Goal: Information Seeking & Learning: Learn about a topic

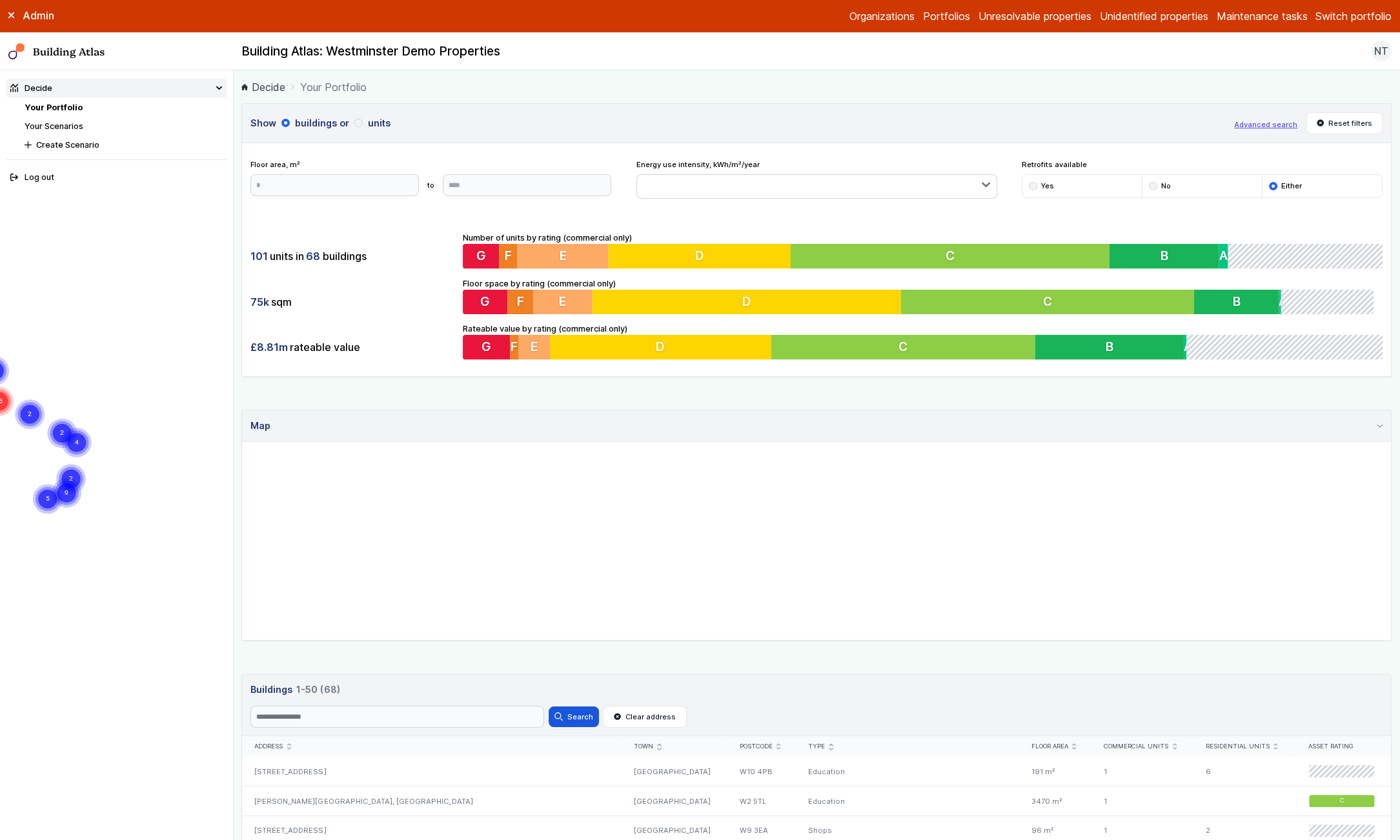
click at [61, 127] on link "Your Scenarios" at bounding box center [54, 126] width 59 height 10
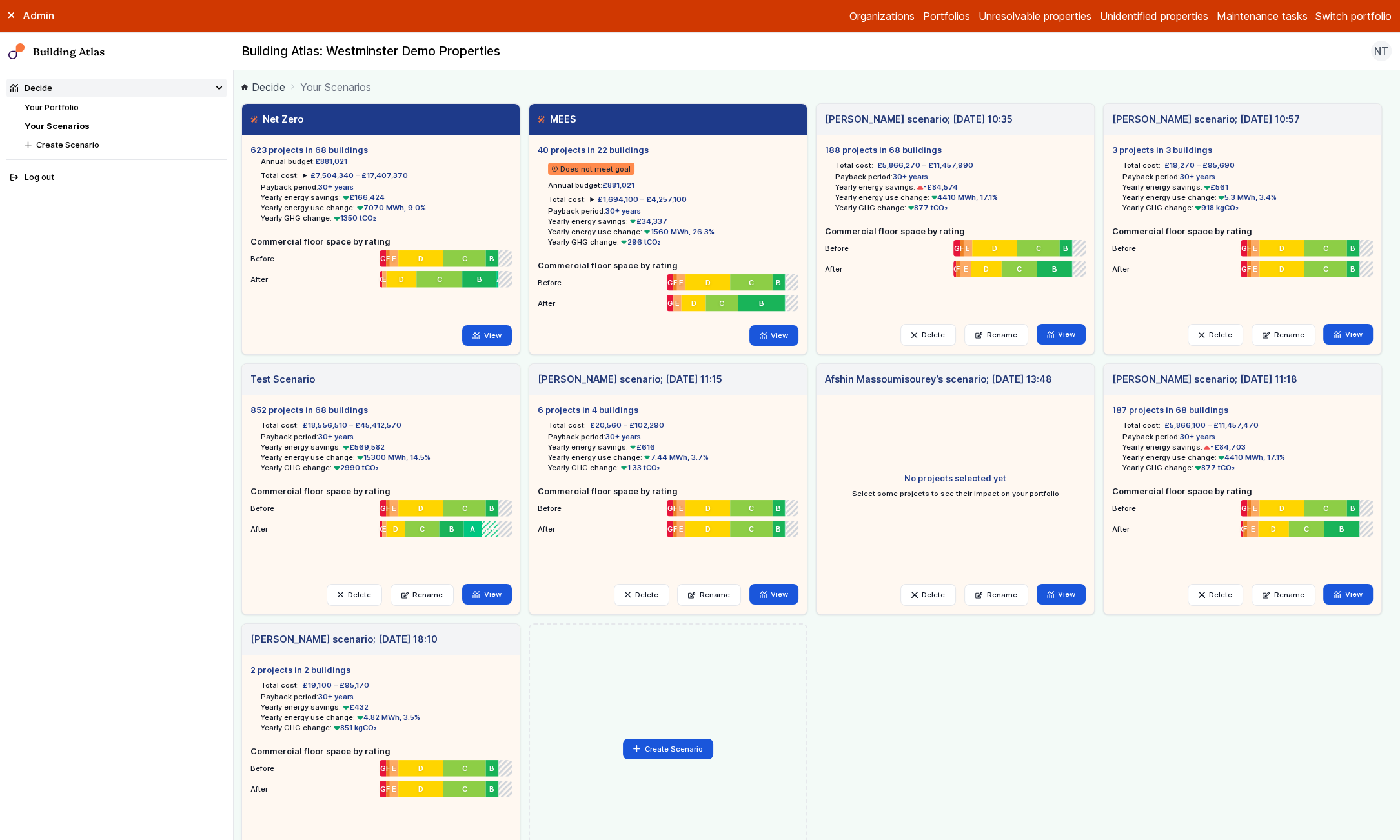
click at [66, 107] on link "Your Portfolio" at bounding box center [52, 107] width 54 height 10
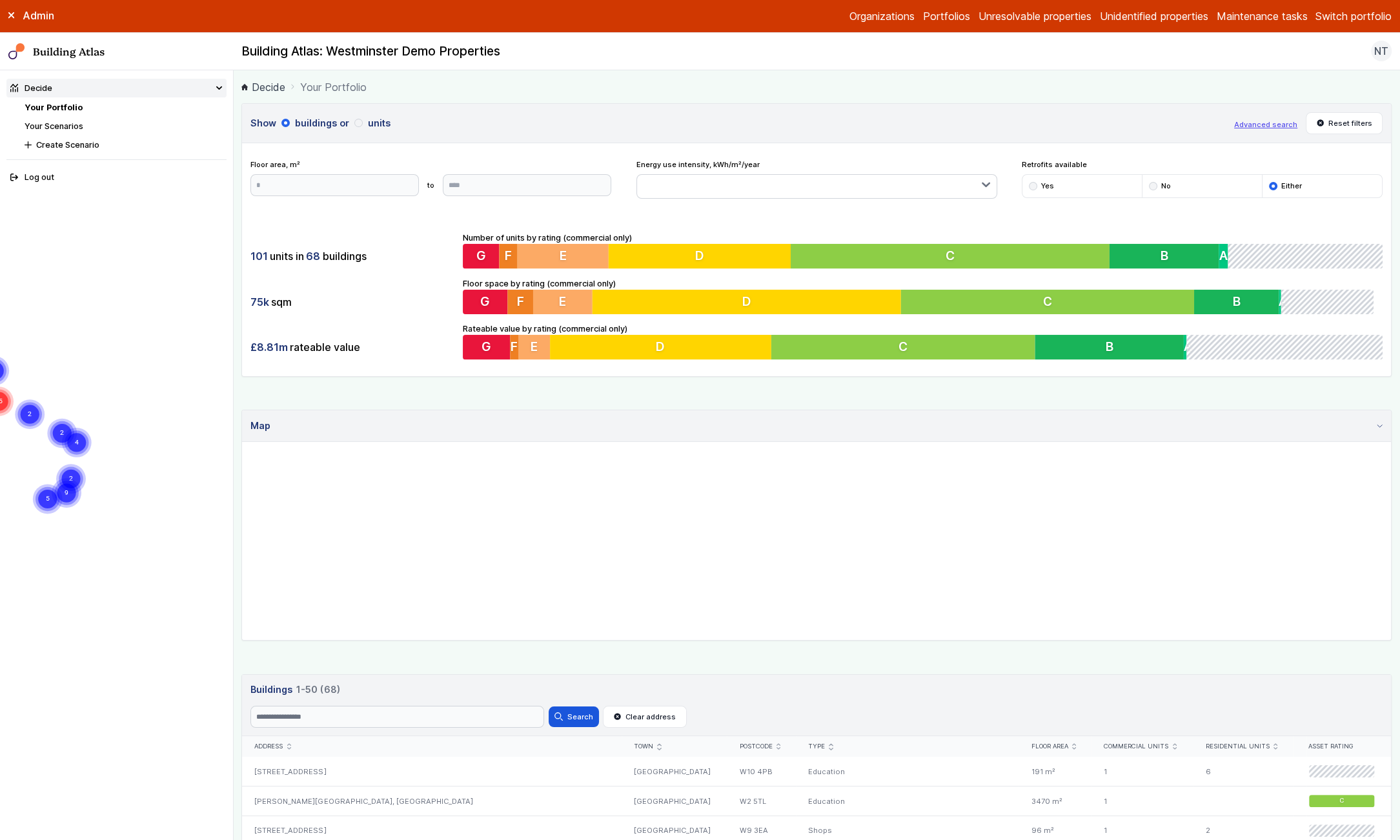
click at [1332, 13] on button "Switch portfolio" at bounding box center [1353, 16] width 76 height 15
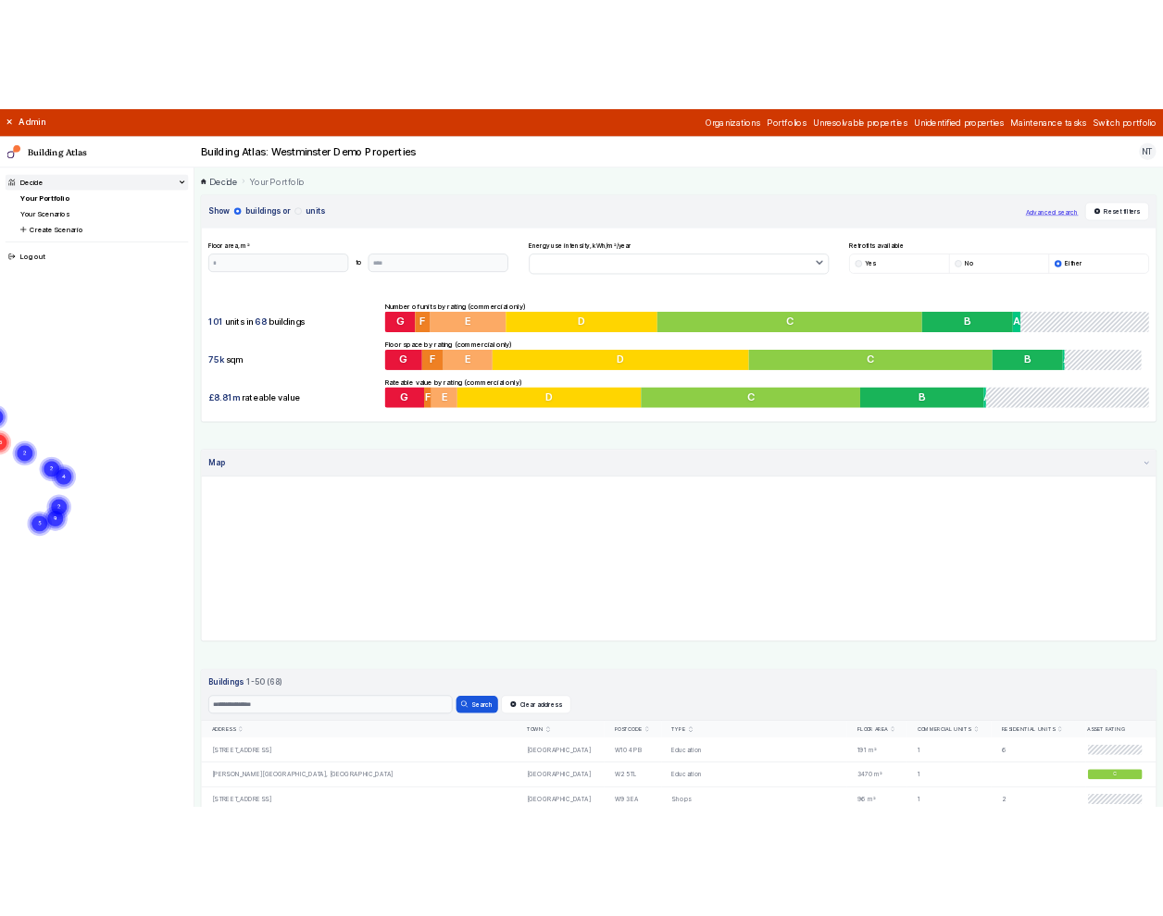
scroll to position [368, 0]
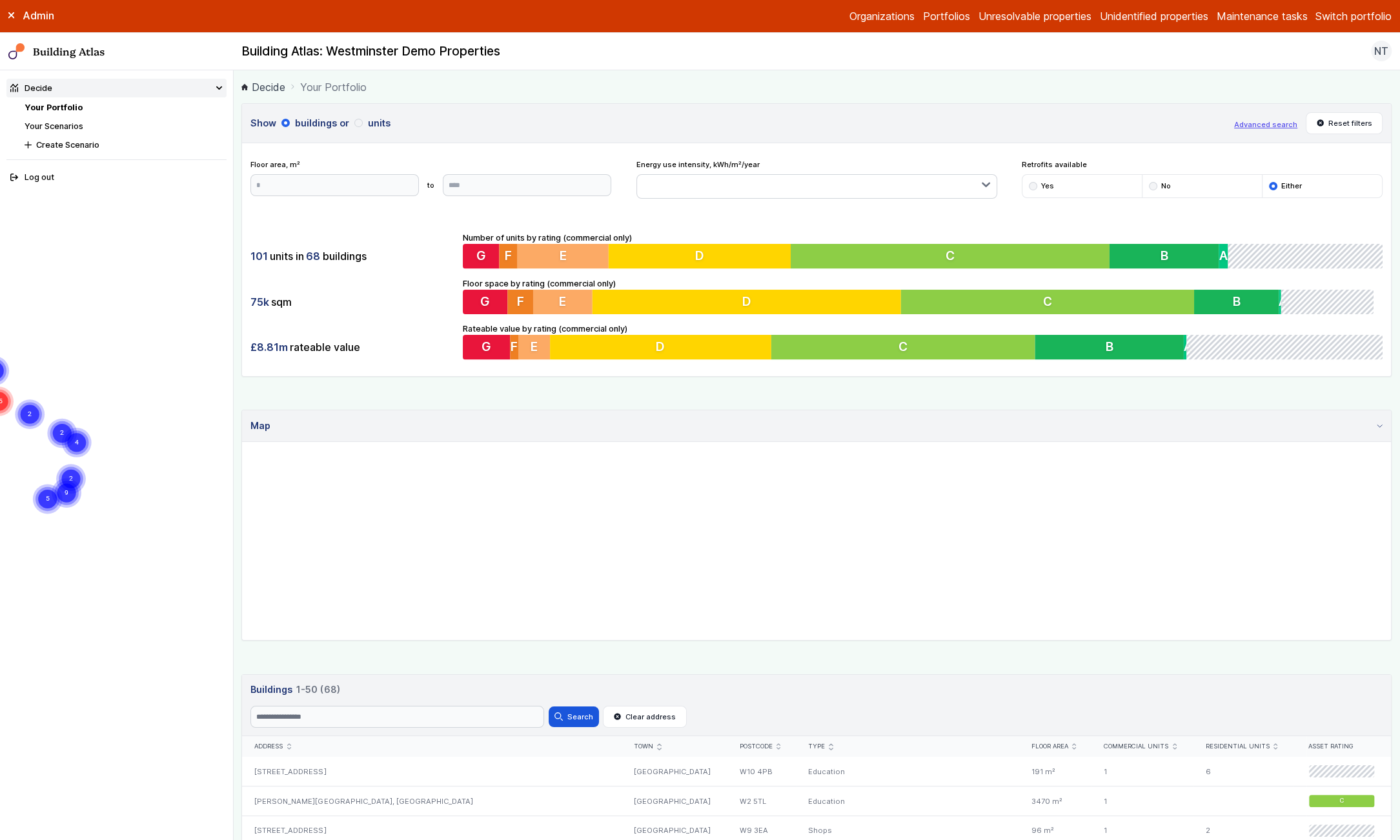
click at [0, 0] on button "Westminster LA" at bounding box center [0, 0] width 0 height 0
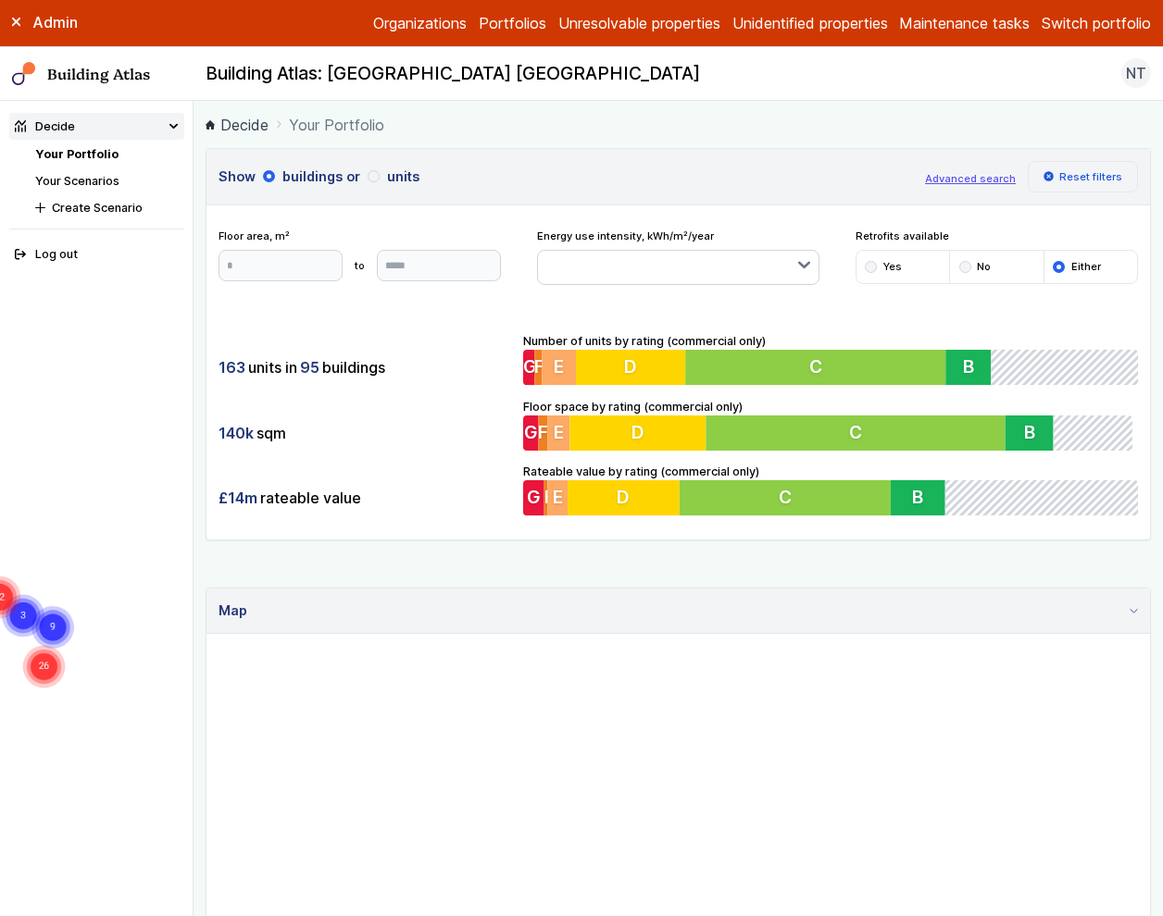
click at [1068, 173] on button "Reset filters" at bounding box center [1082, 176] width 111 height 31
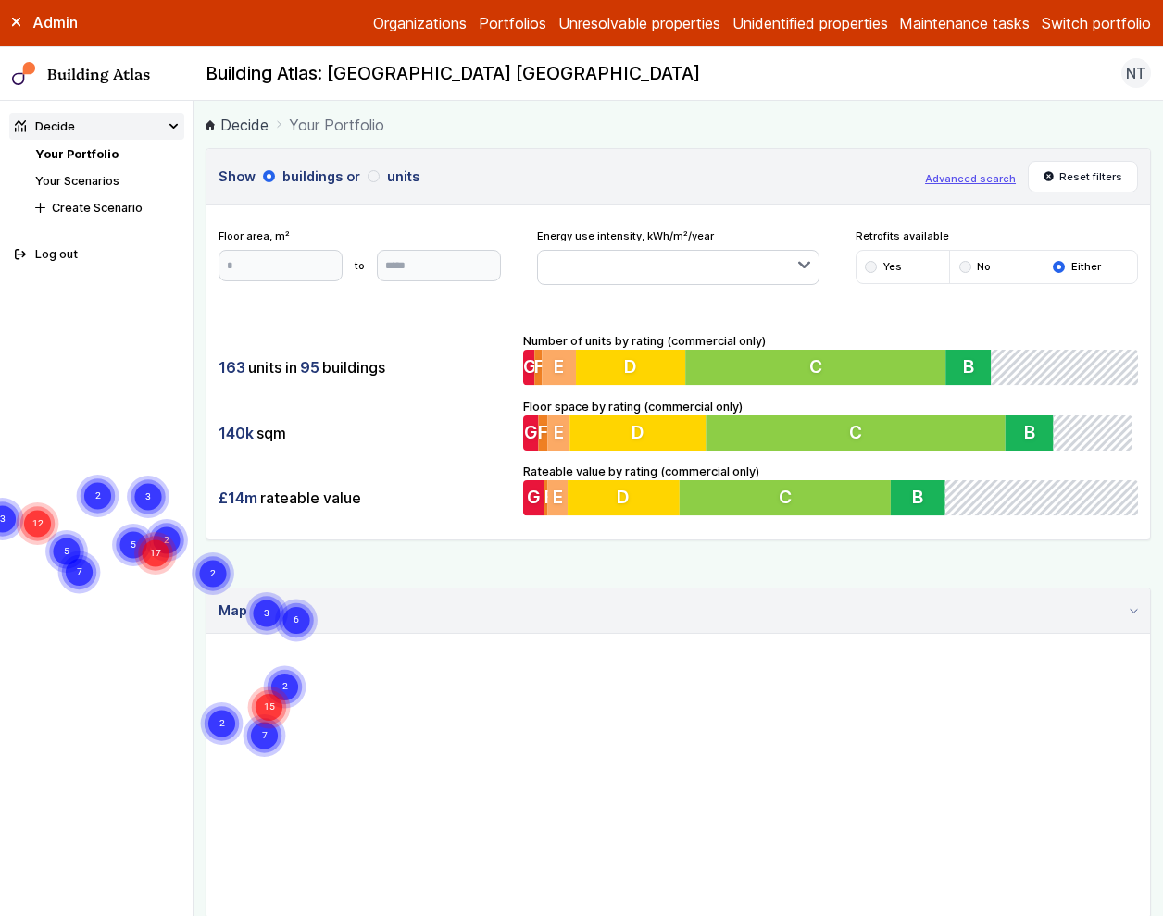
scroll to position [16, 0]
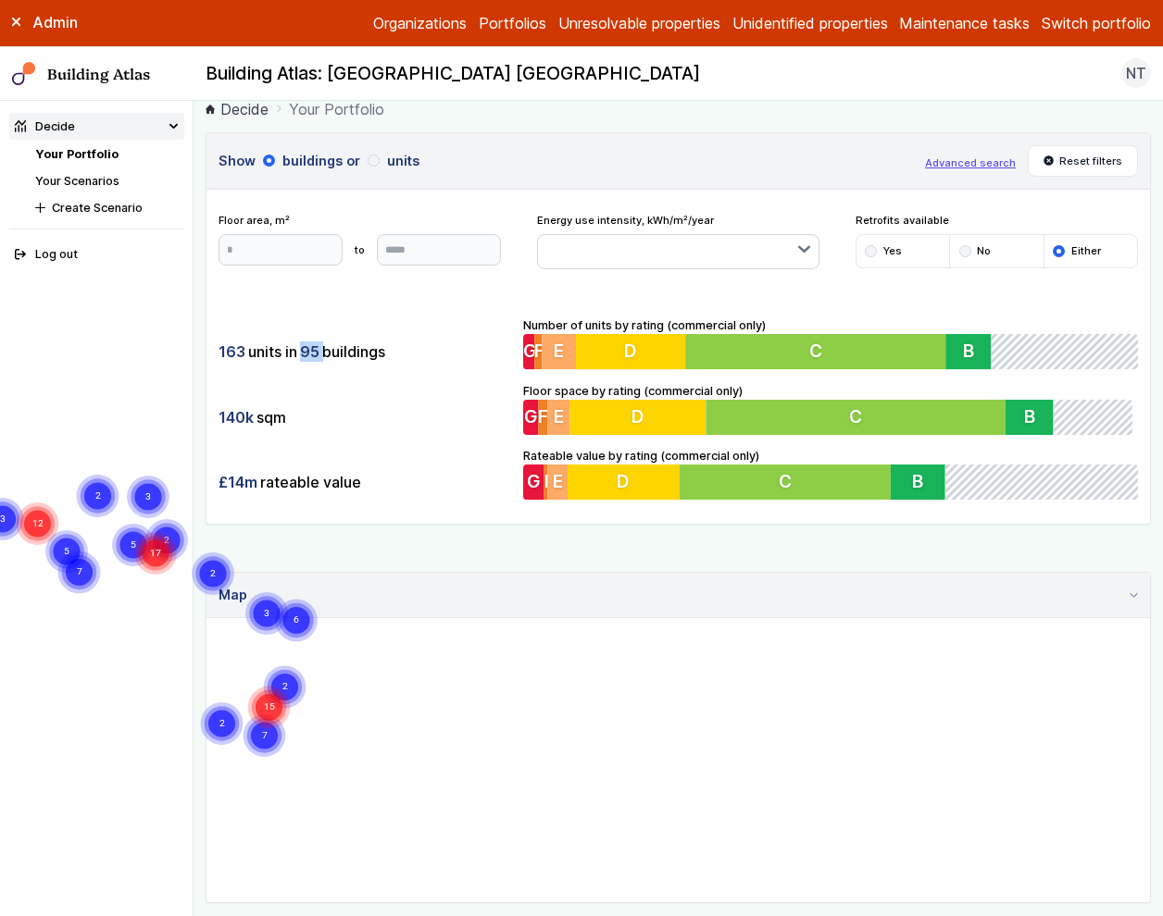
drag, startPoint x: 305, startPoint y: 350, endPoint x: 324, endPoint y: 350, distance: 19.4
click at [324, 350] on div "163 units in 95 buildings" at bounding box center [364, 351] width 292 height 35
click at [319, 350] on span "95" at bounding box center [309, 352] width 19 height 20
click at [975, 157] on button "Advanced search" at bounding box center [970, 163] width 91 height 15
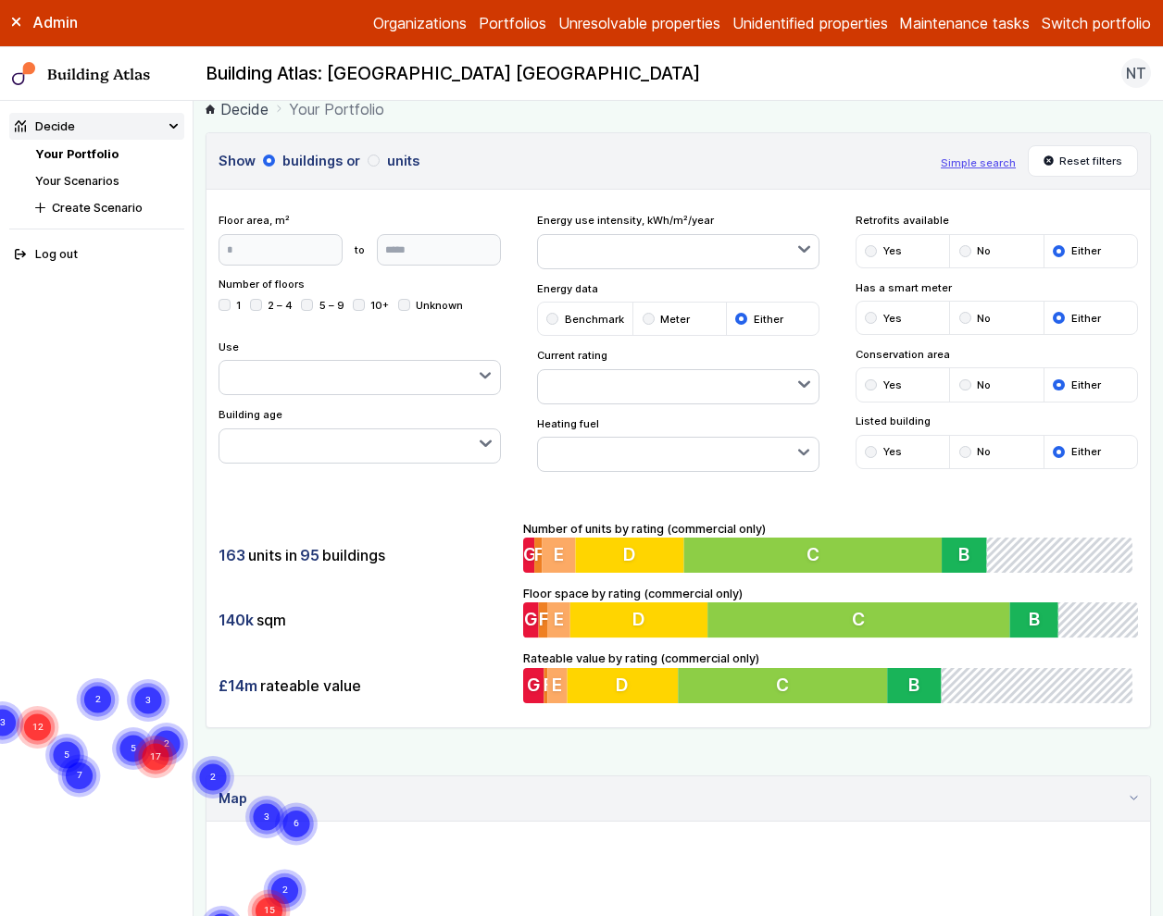
click at [663, 454] on button "button" at bounding box center [678, 454] width 281 height 33
click at [676, 391] on button "button" at bounding box center [678, 386] width 281 height 33
click at [321, 452] on button "button" at bounding box center [359, 445] width 281 height 33
click at [355, 375] on button "button" at bounding box center [359, 377] width 281 height 33
click at [639, 192] on div "Show buildings or units Simple search Reset filters Floor area, m² to Update Nu…" at bounding box center [677, 430] width 945 height 596
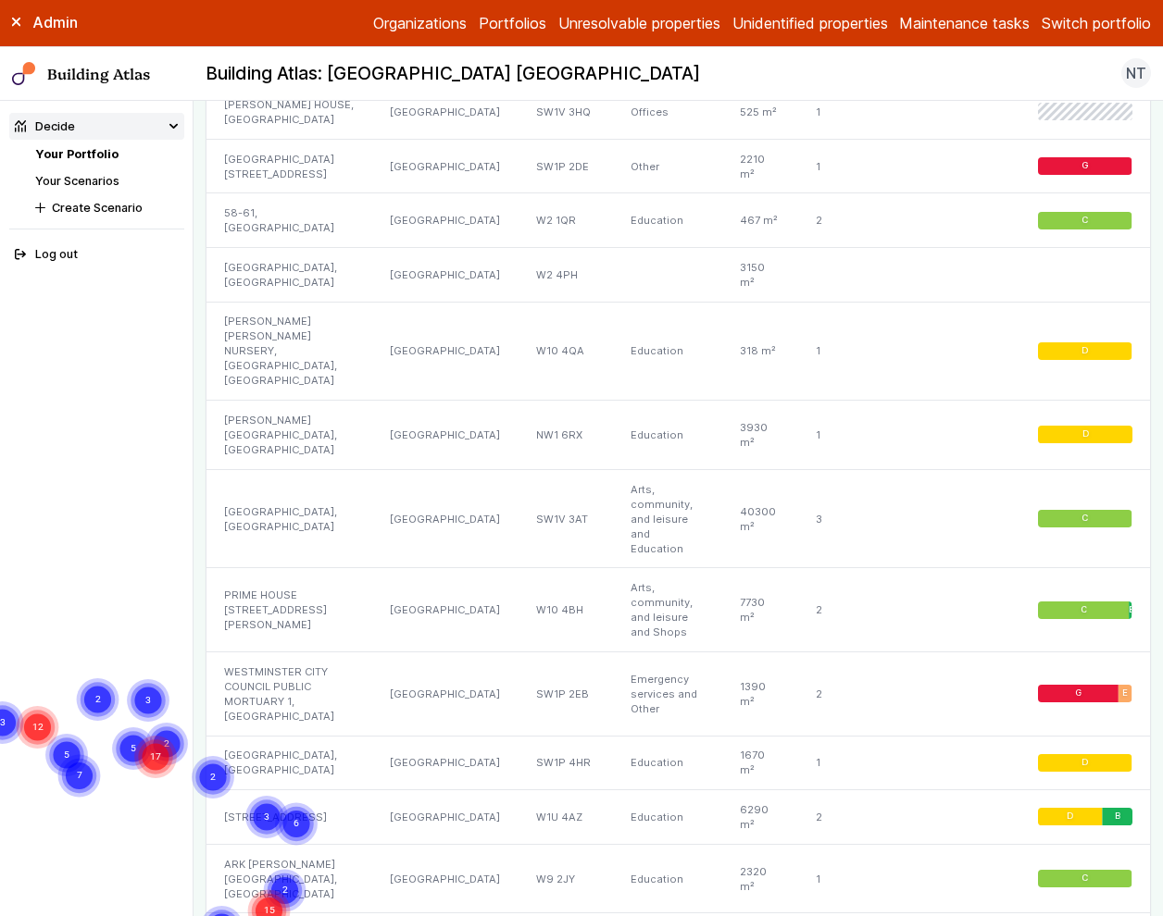
scroll to position [2151, 0]
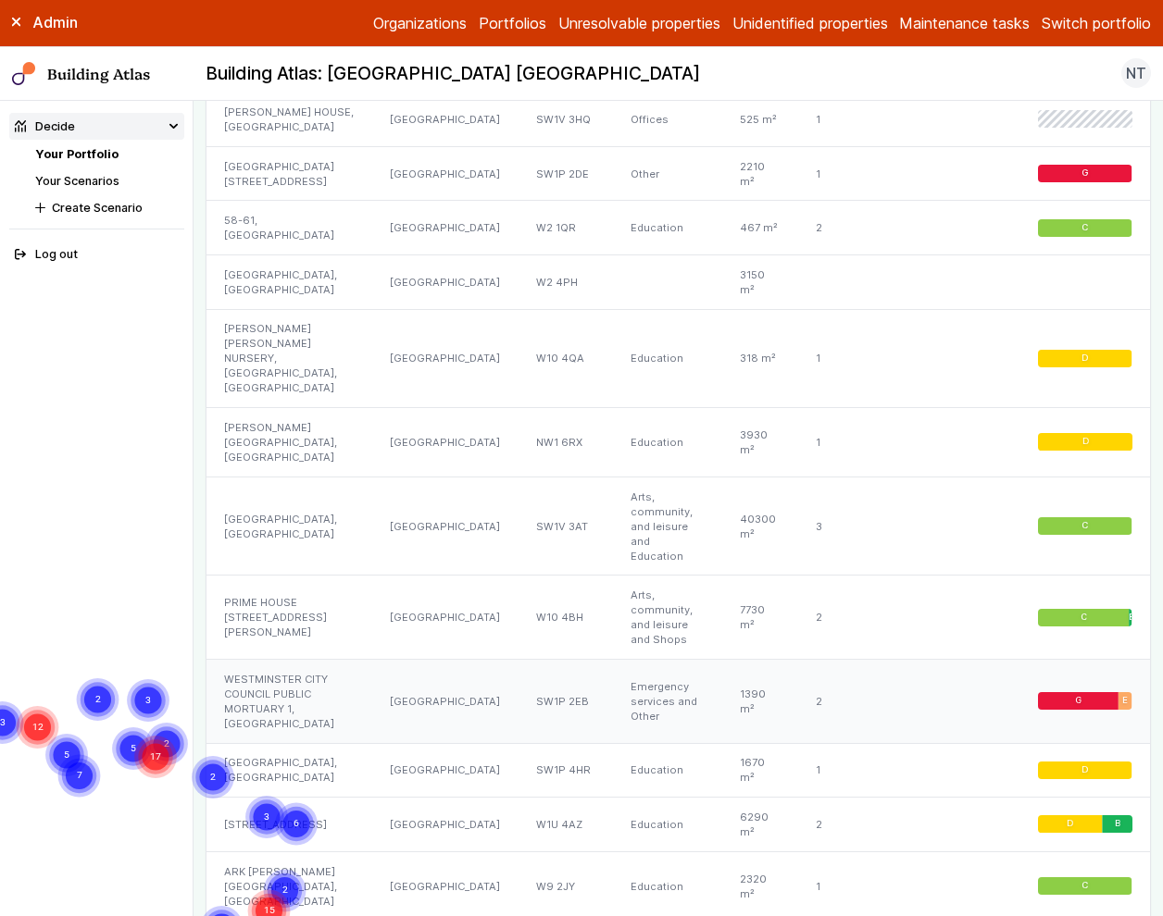
click at [411, 659] on div "[GEOGRAPHIC_DATA]" at bounding box center [444, 701] width 145 height 84
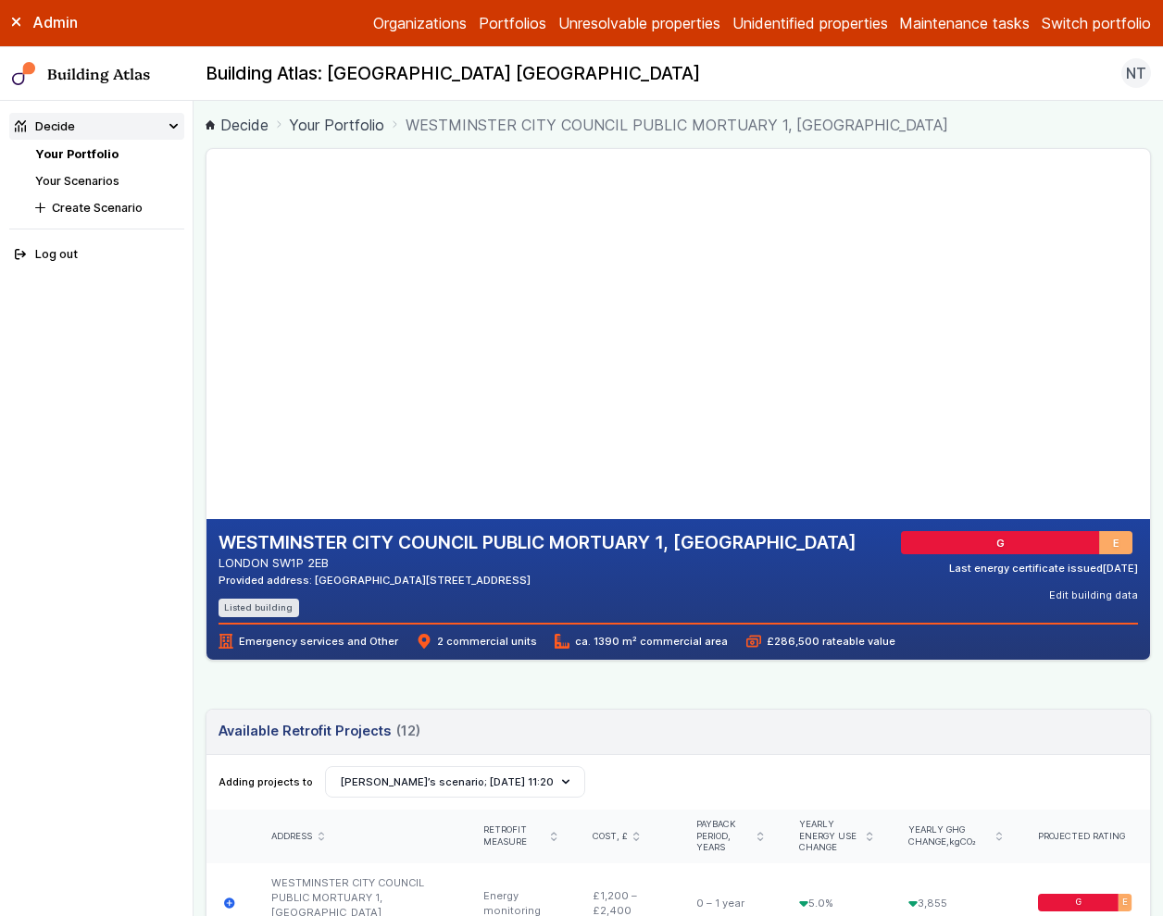
click at [206, 424] on gmp-map-3d at bounding box center [206, 334] width 0 height 370
drag, startPoint x: 467, startPoint y: 424, endPoint x: 520, endPoint y: 422, distance: 53.7
click at [206, 422] on gmp-map-3d at bounding box center [206, 334] width 0 height 370
drag, startPoint x: 461, startPoint y: 397, endPoint x: 584, endPoint y: 312, distance: 149.7
click at [206, 312] on gmp-map-3d at bounding box center [206, 334] width 0 height 370
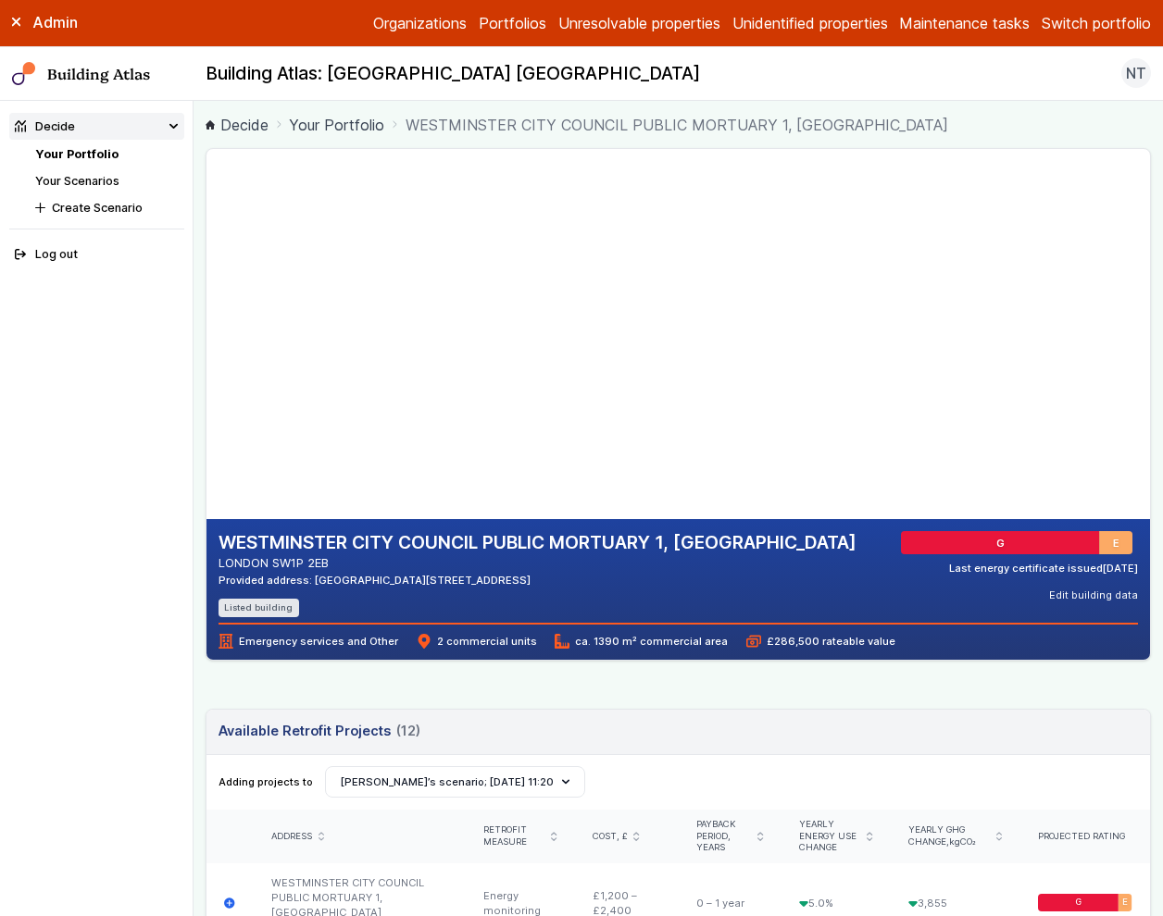
drag, startPoint x: 479, startPoint y: 381, endPoint x: 540, endPoint y: 380, distance: 60.2
click at [206, 380] on gmp-map-3d at bounding box center [206, 334] width 0 height 370
drag, startPoint x: 444, startPoint y: 372, endPoint x: 561, endPoint y: 290, distance: 142.8
click at [206, 290] on gmp-map-3d at bounding box center [206, 334] width 0 height 370
click at [239, 607] on li "Listed building" at bounding box center [258, 608] width 81 height 18
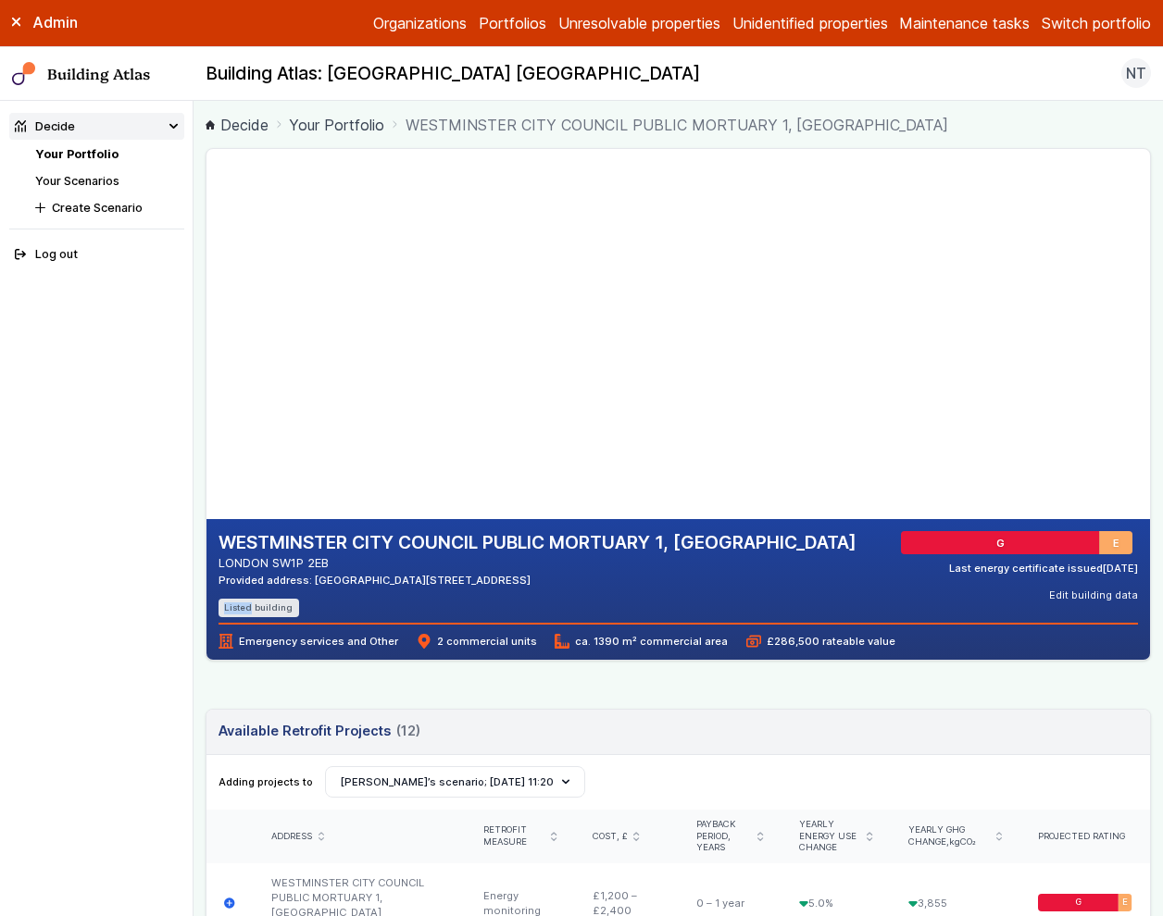
click at [239, 607] on li "Listed building" at bounding box center [258, 608] width 81 height 18
click at [397, 602] on ul "Listed building" at bounding box center [537, 608] width 638 height 18
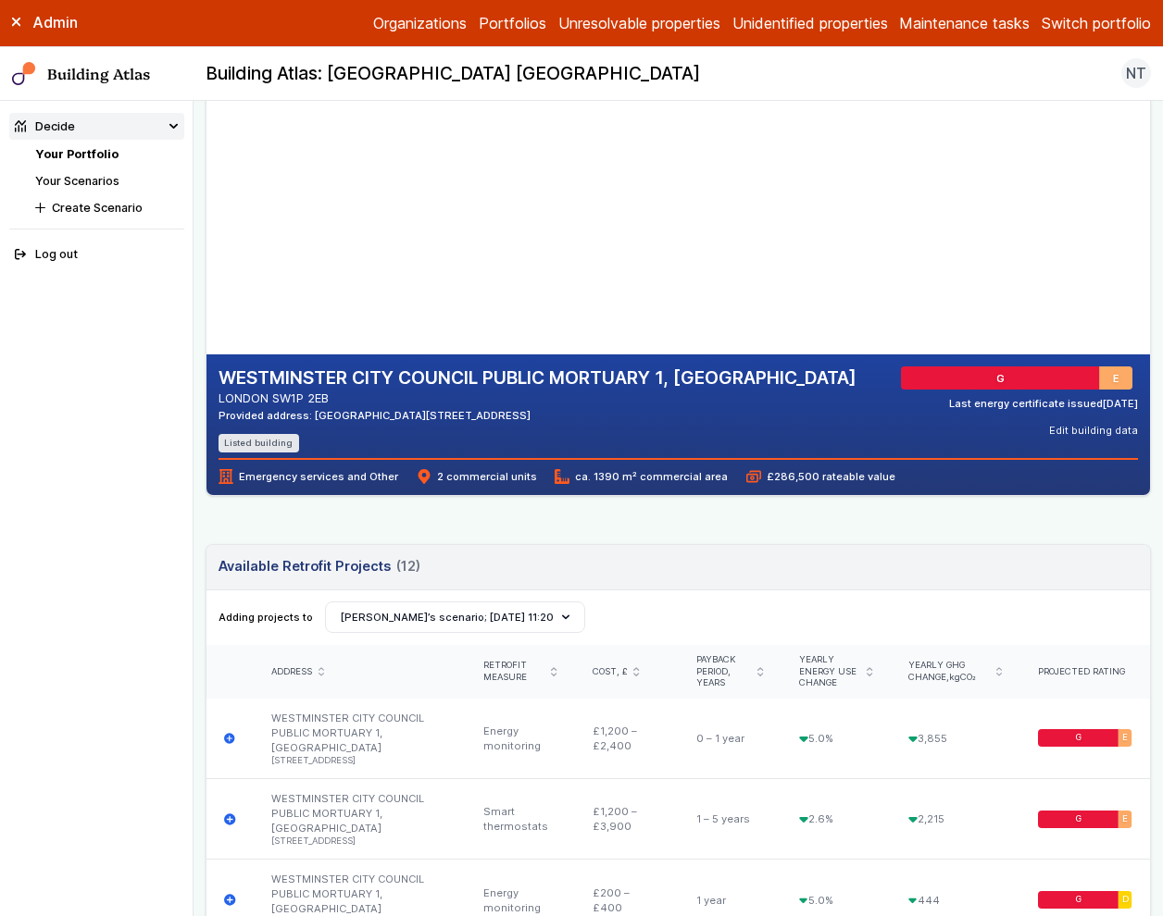
scroll to position [168, 0]
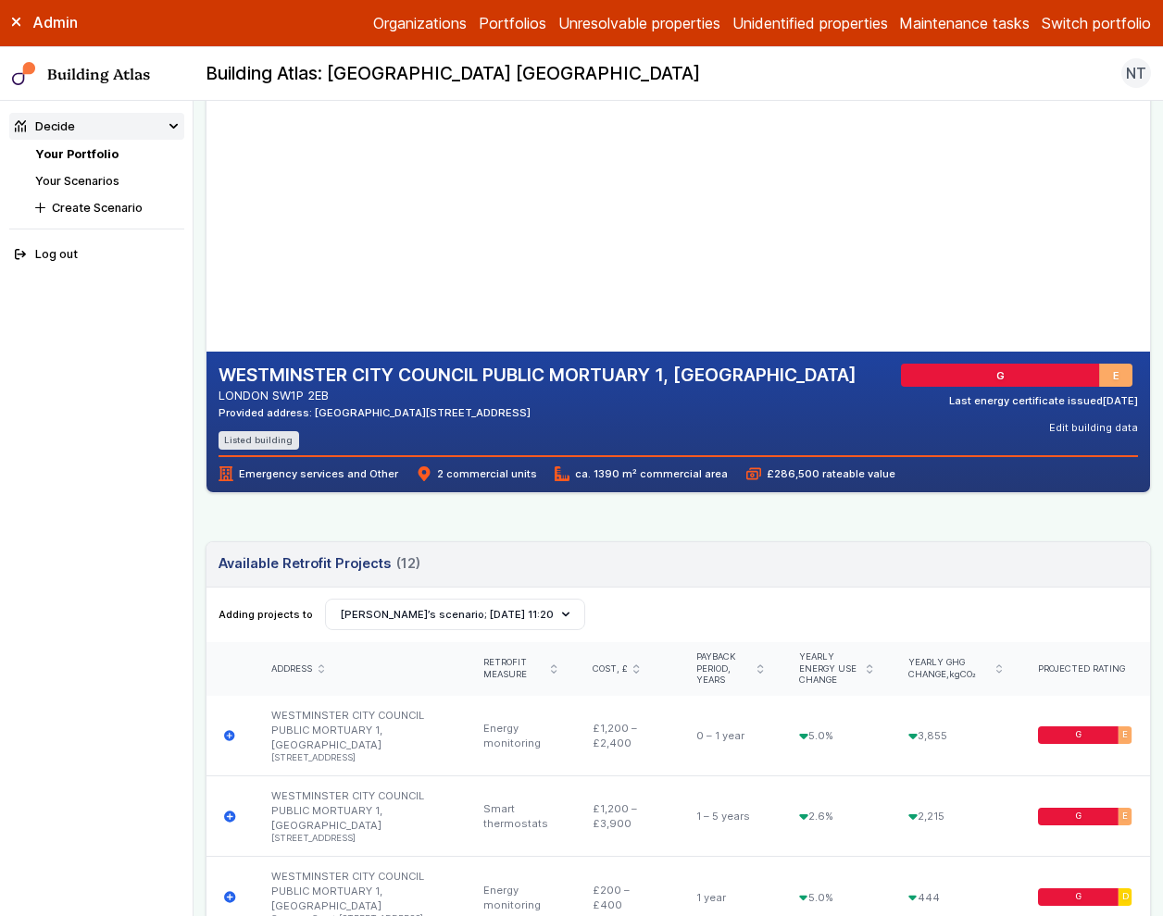
drag, startPoint x: 223, startPoint y: 468, endPoint x: 804, endPoint y: 487, distance: 581.6
click at [804, 487] on div "WESTMINSTER CITY COUNCIL PUBLIC MORTUARY 1, [GEOGRAPHIC_DATA] LONDON SW1P 2EB P…" at bounding box center [677, 422] width 943 height 141
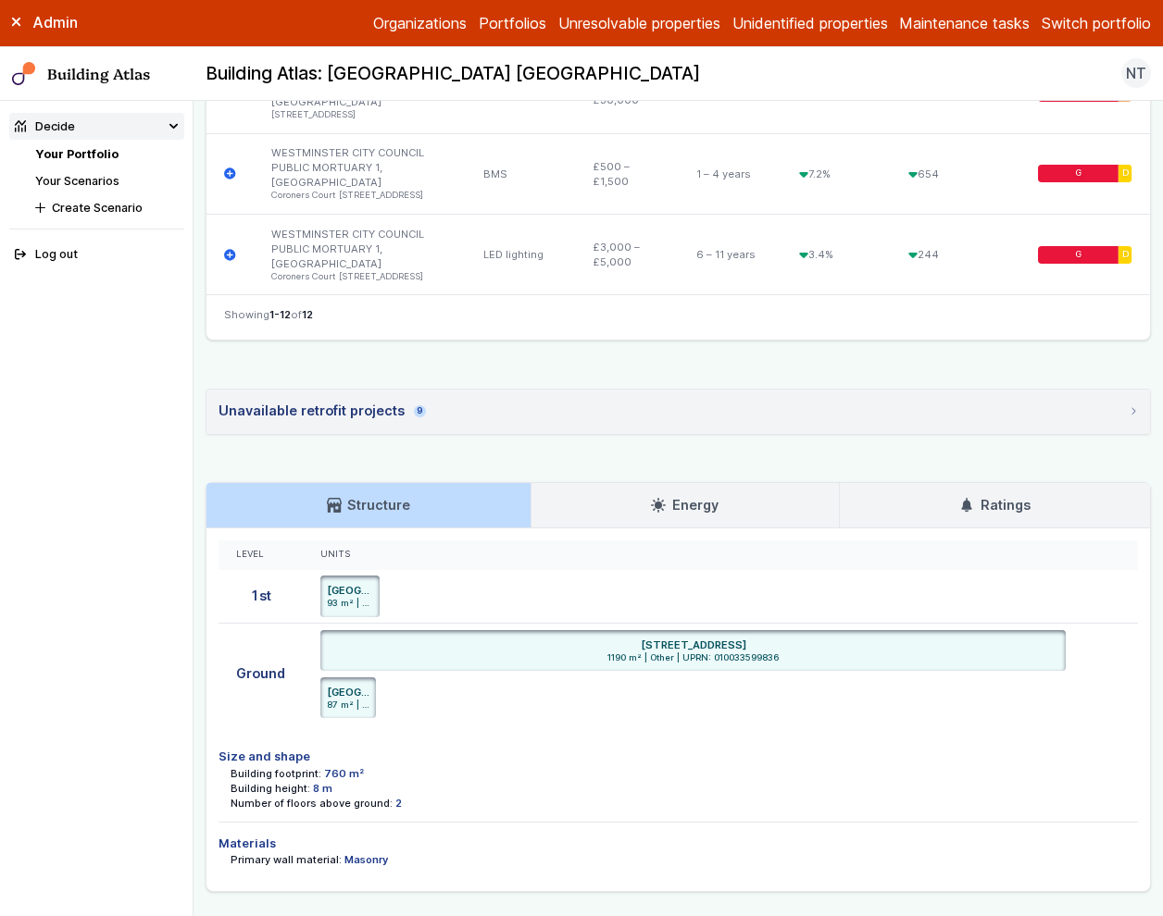
scroll to position [1545, 0]
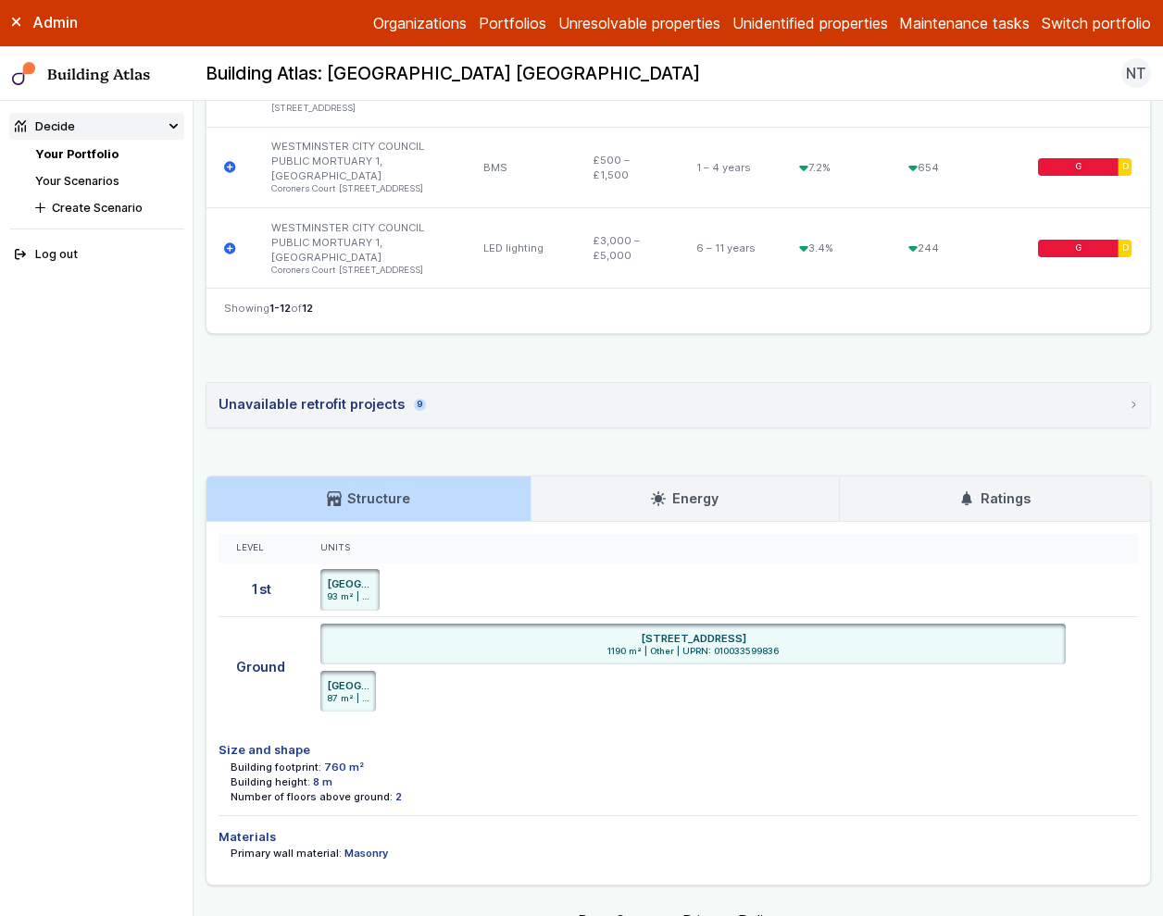
click at [604, 499] on link "Energy" at bounding box center [684, 499] width 307 height 44
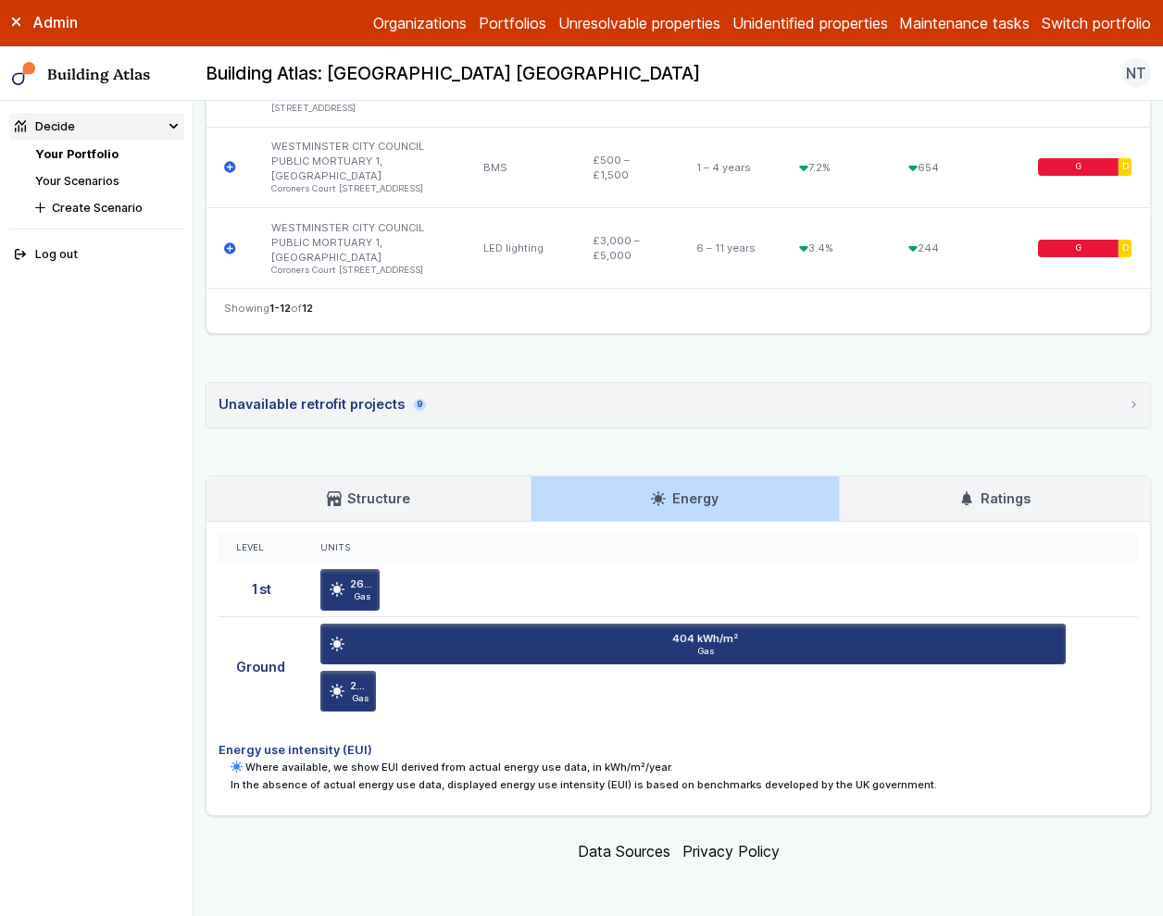
click at [1025, 495] on h3 "Ratings" at bounding box center [994, 499] width 70 height 20
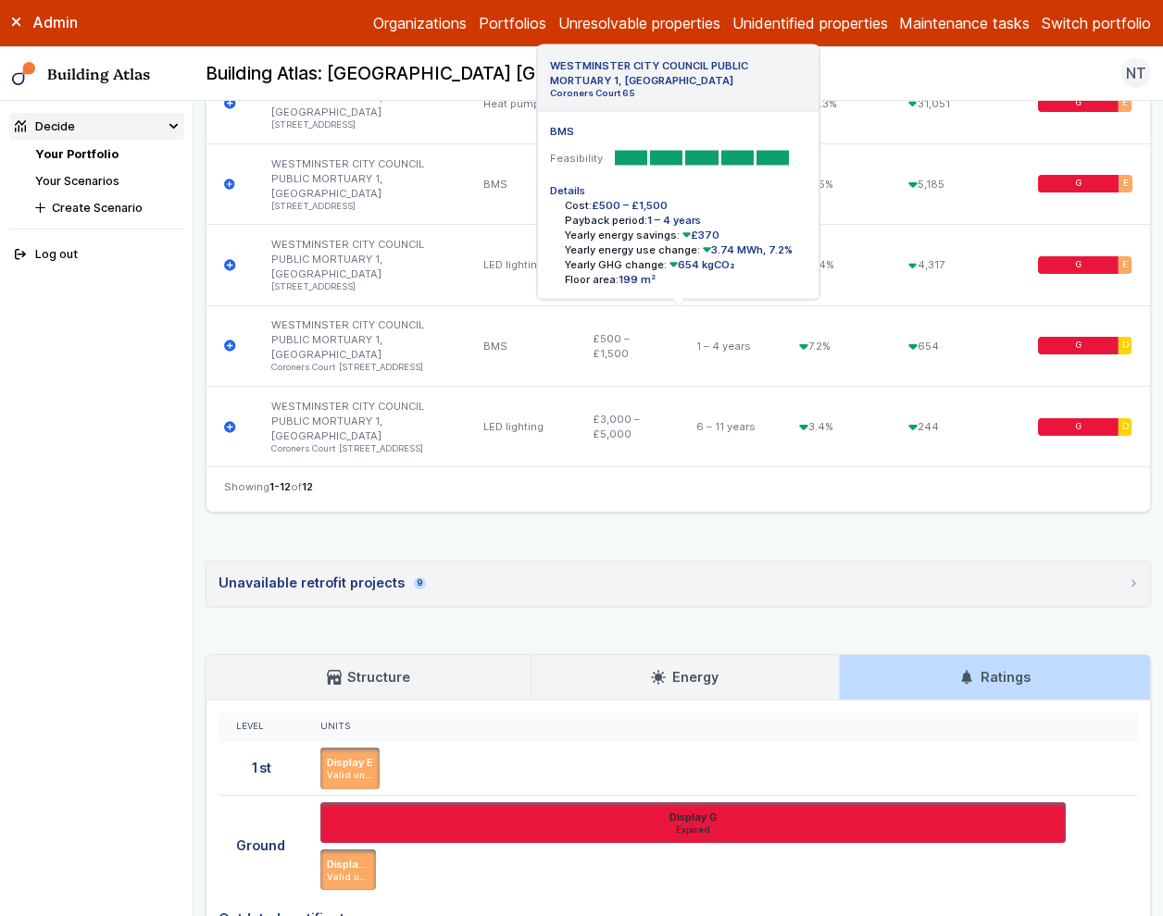
scroll to position [1265, 0]
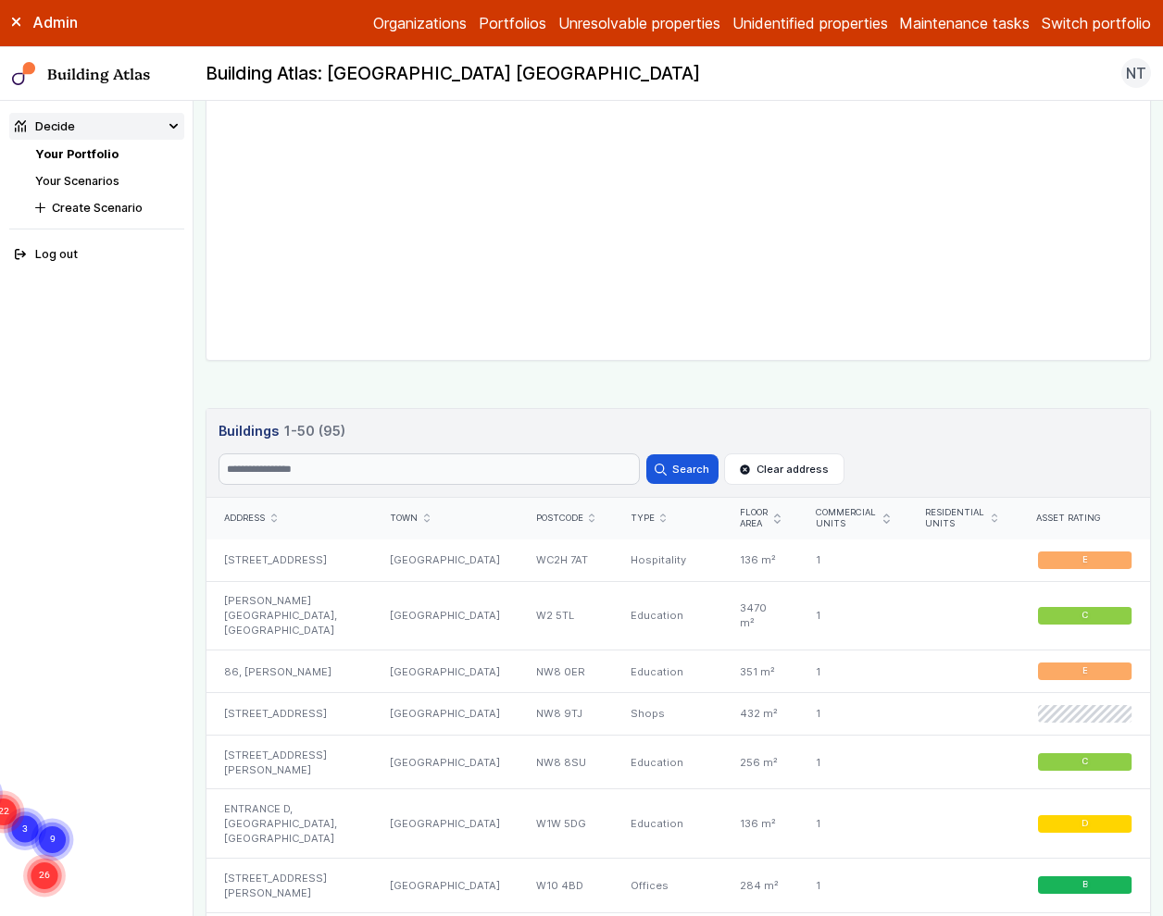
scroll to position [764, 0]
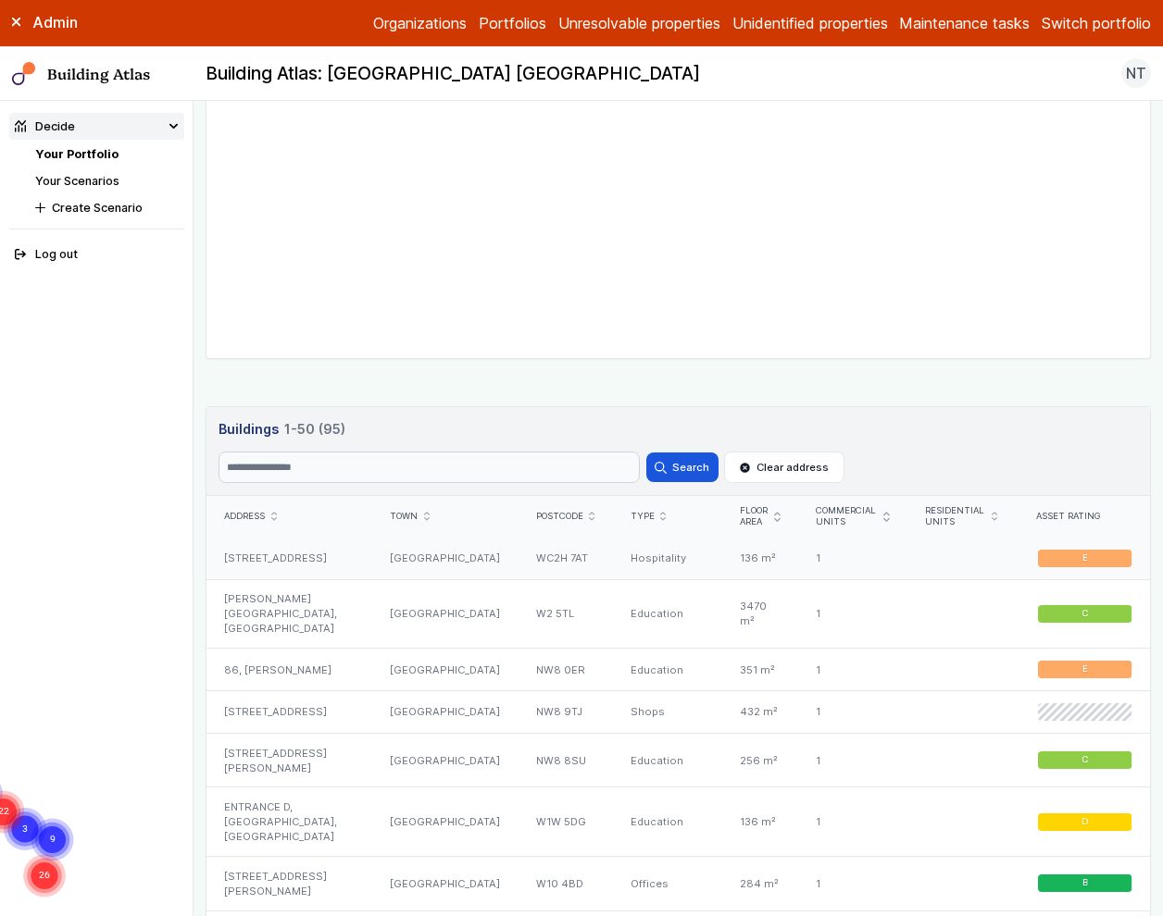
click at [426, 566] on div "[GEOGRAPHIC_DATA]" at bounding box center [444, 559] width 145 height 42
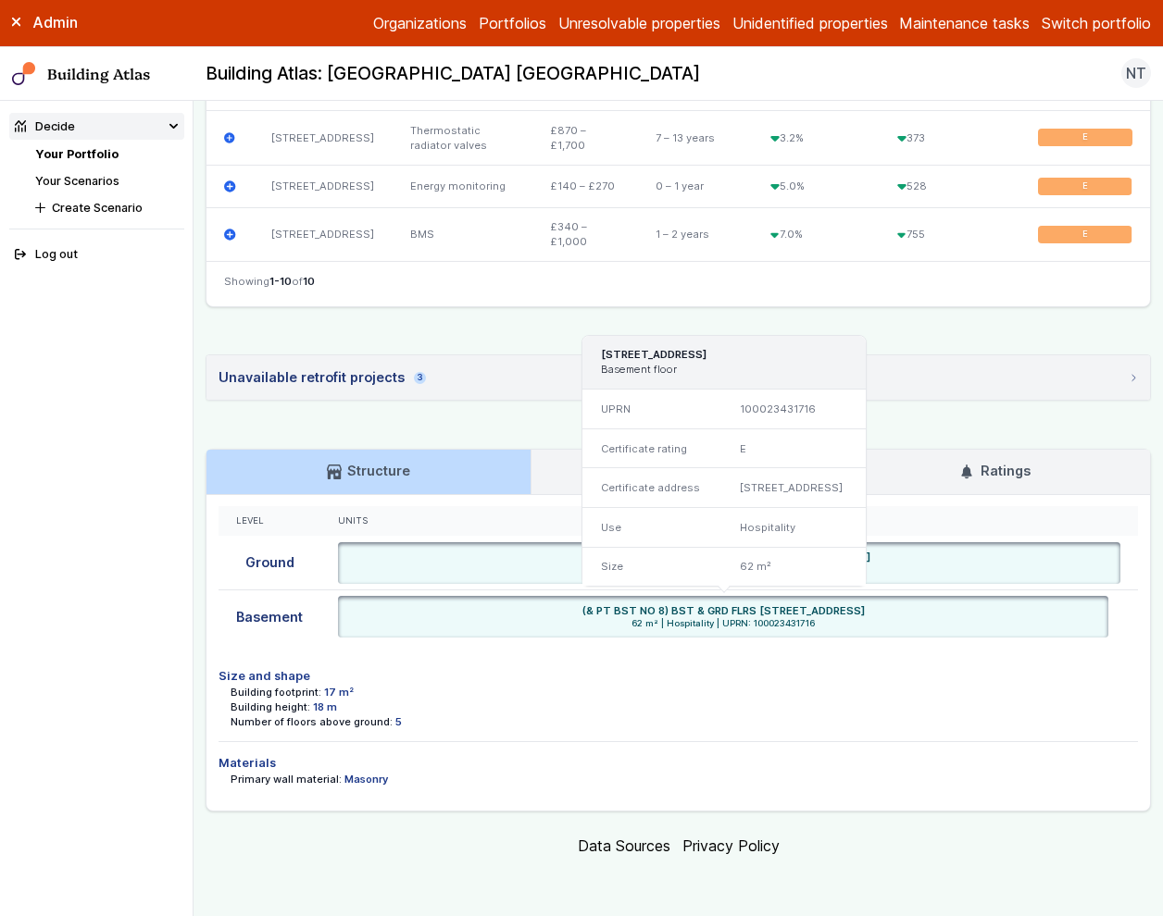
scroll to position [1131, 0]
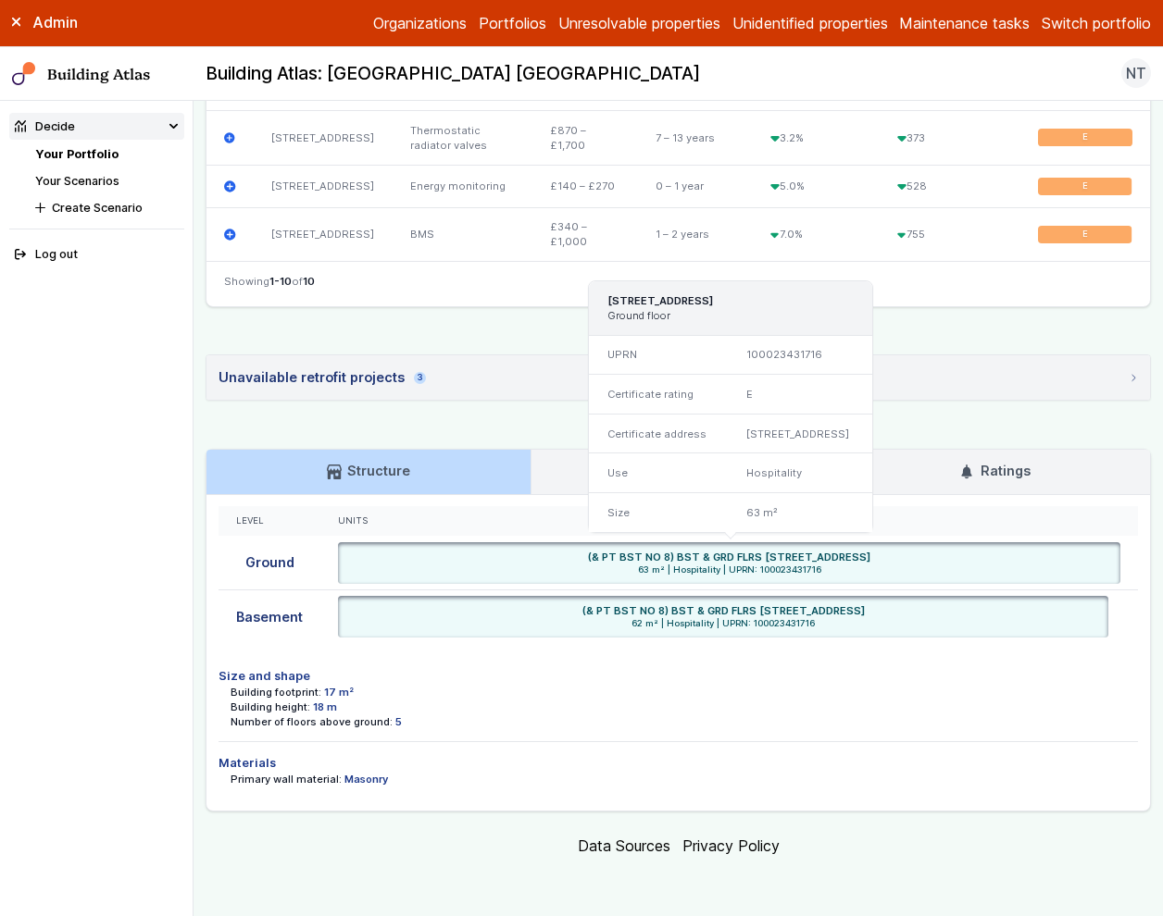
click at [692, 483] on div "Use" at bounding box center [659, 474] width 140 height 40
click at [590, 466] on div "Use" at bounding box center [659, 474] width 140 height 40
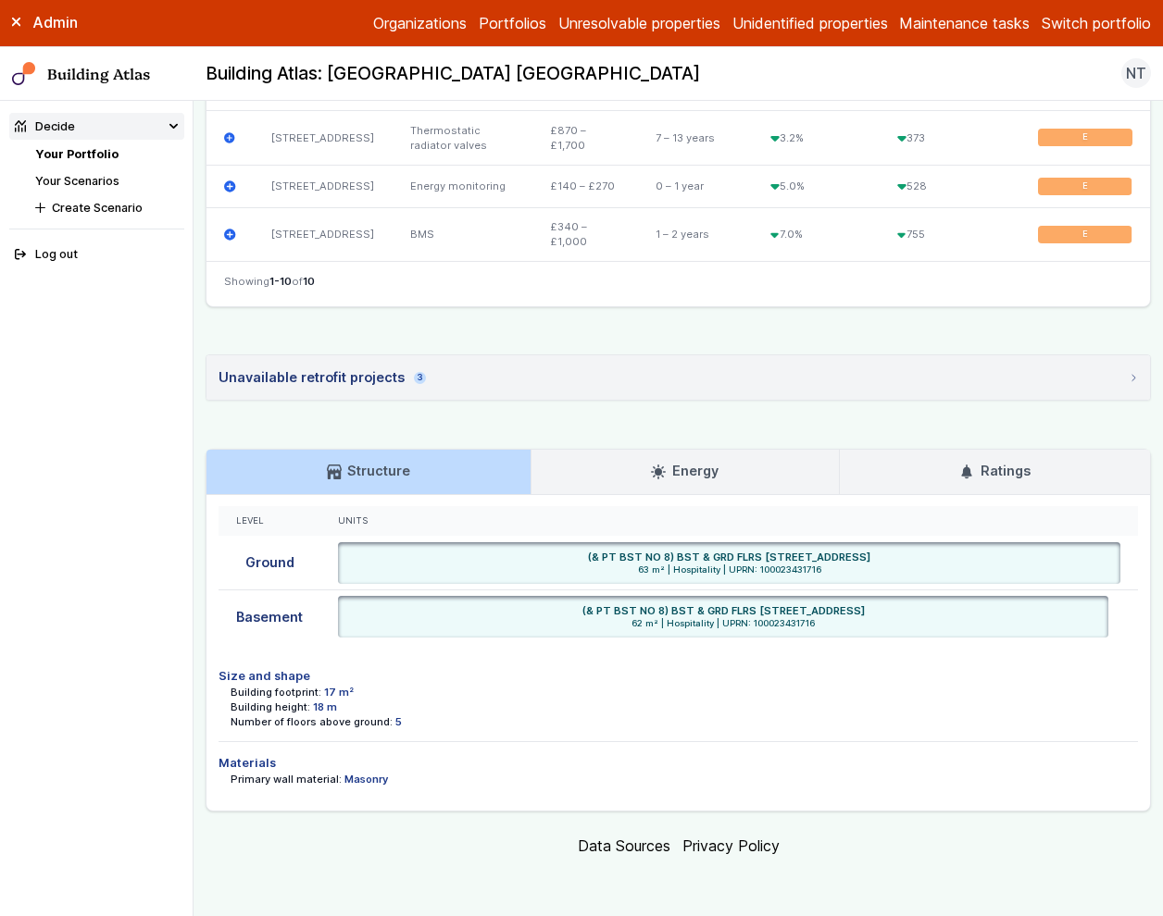
click at [556, 474] on link "Energy" at bounding box center [684, 472] width 307 height 44
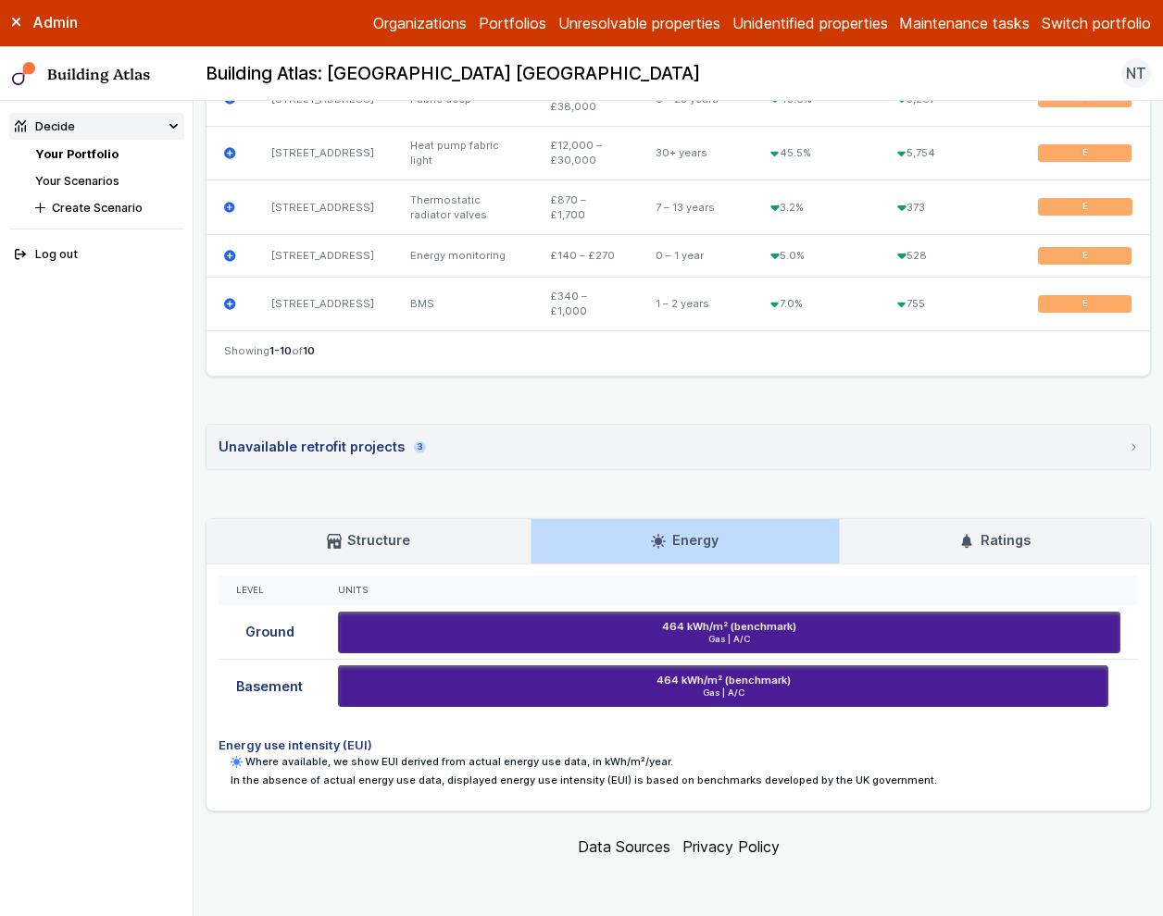
scroll to position [1062, 0]
click at [95, 183] on link "Your Scenarios" at bounding box center [77, 181] width 84 height 14
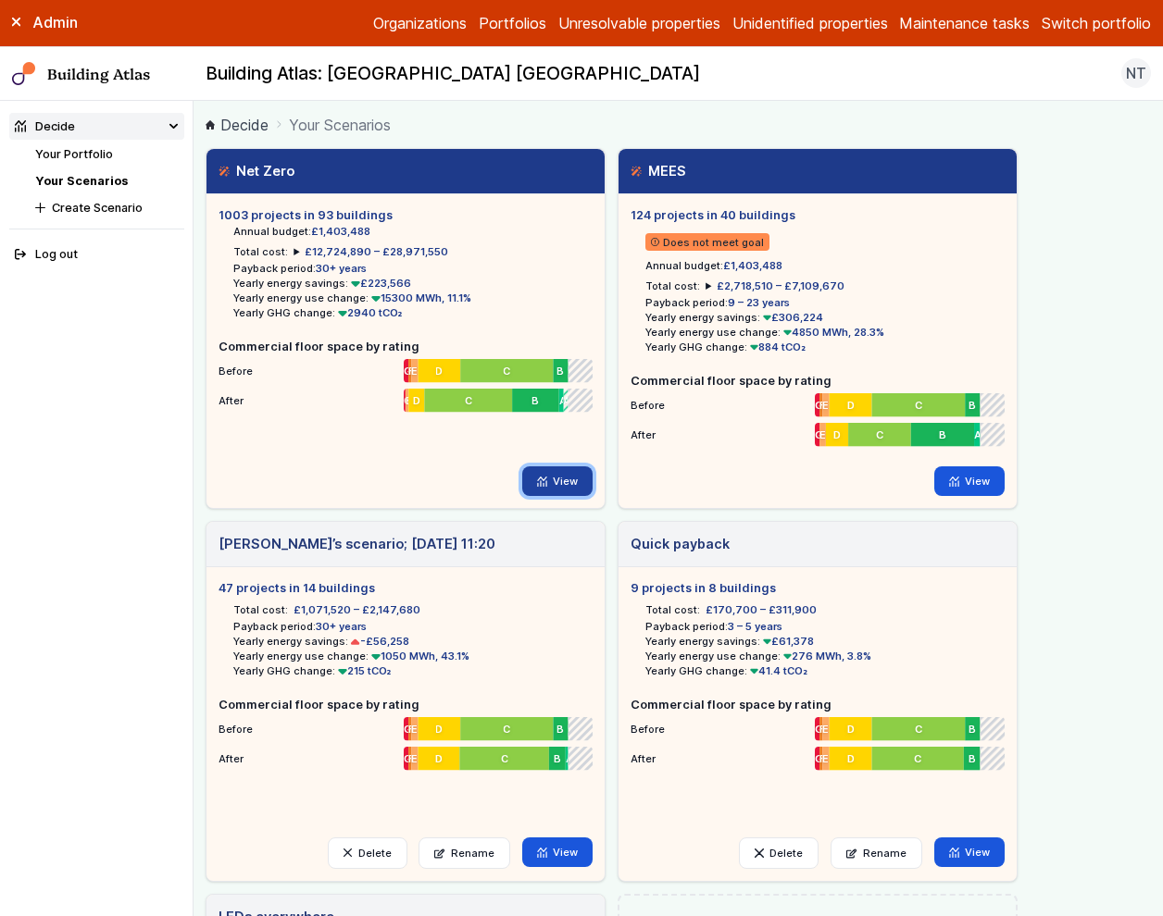
click at [548, 480] on link "View" at bounding box center [557, 482] width 71 height 30
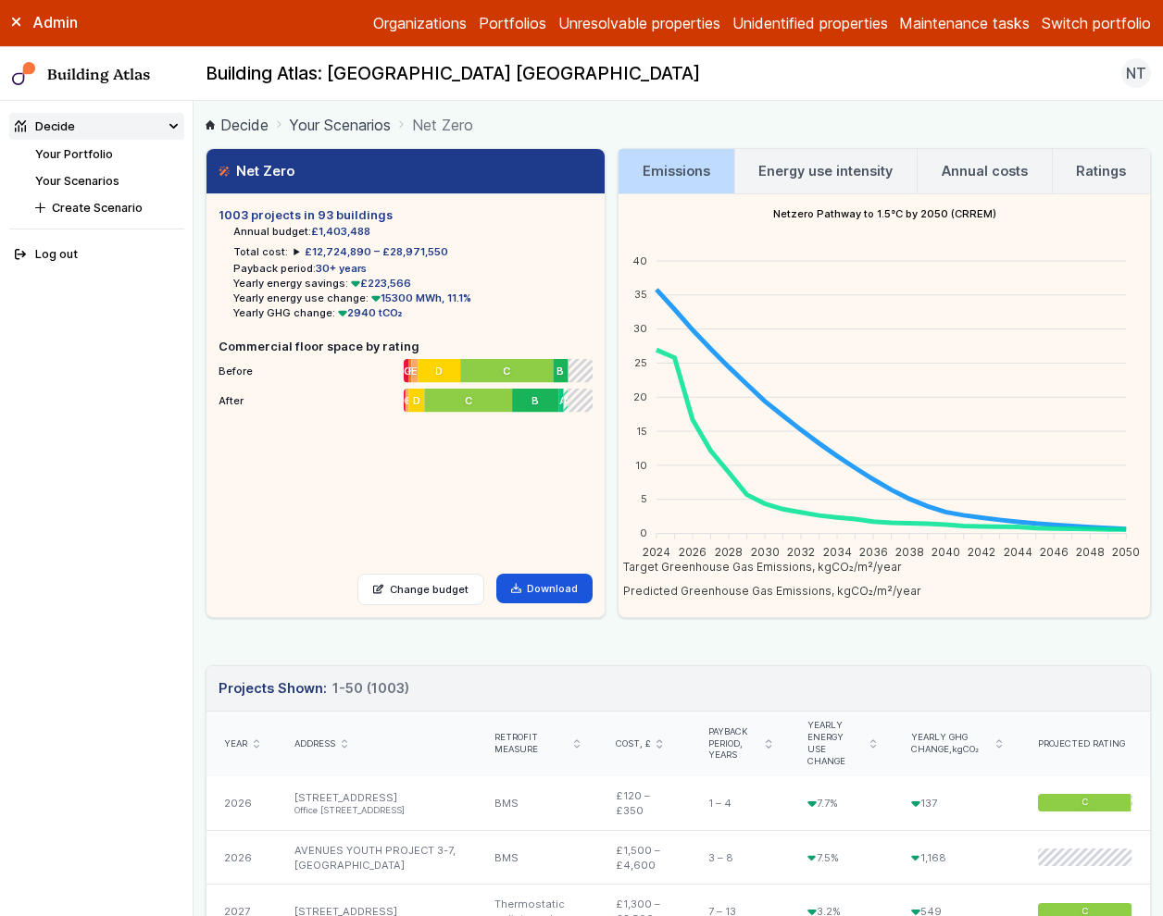
drag, startPoint x: 218, startPoint y: 207, endPoint x: 393, endPoint y: 218, distance: 176.2
click at [393, 218] on h5 "1003 projects in 93 buildings" at bounding box center [405, 215] width 374 height 18
click at [791, 176] on h3 "Energy use intensity" at bounding box center [825, 171] width 134 height 20
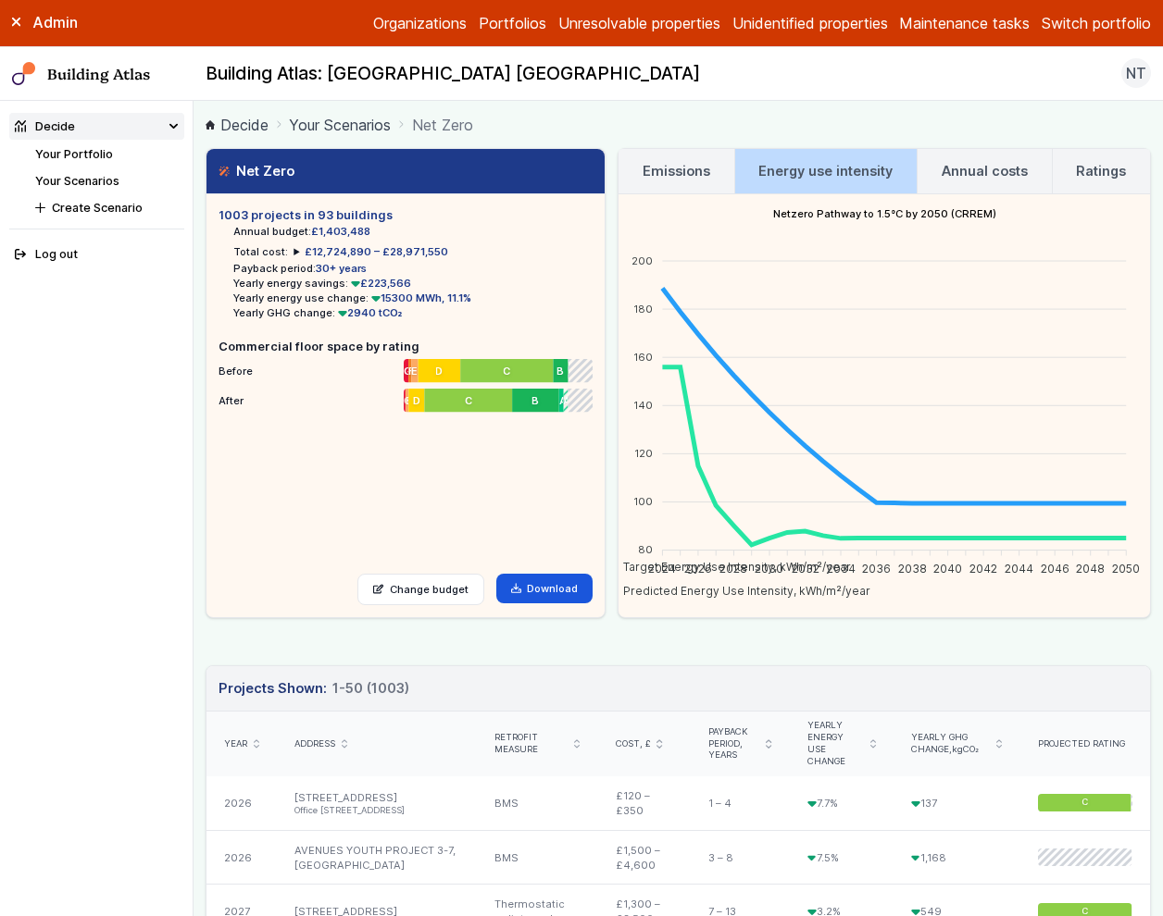
click at [966, 184] on link "Annual costs" at bounding box center [984, 171] width 134 height 44
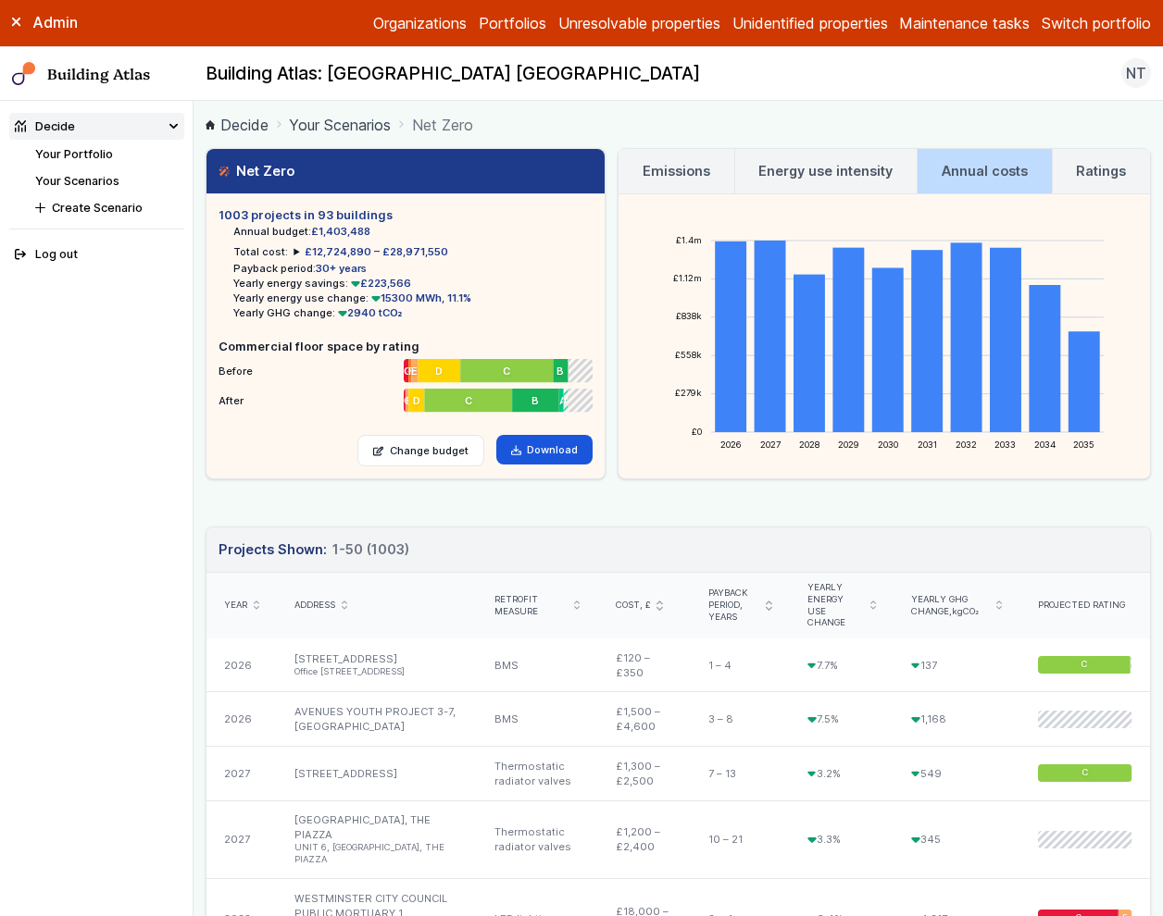
click at [1081, 175] on h3 "Ratings" at bounding box center [1101, 171] width 50 height 20
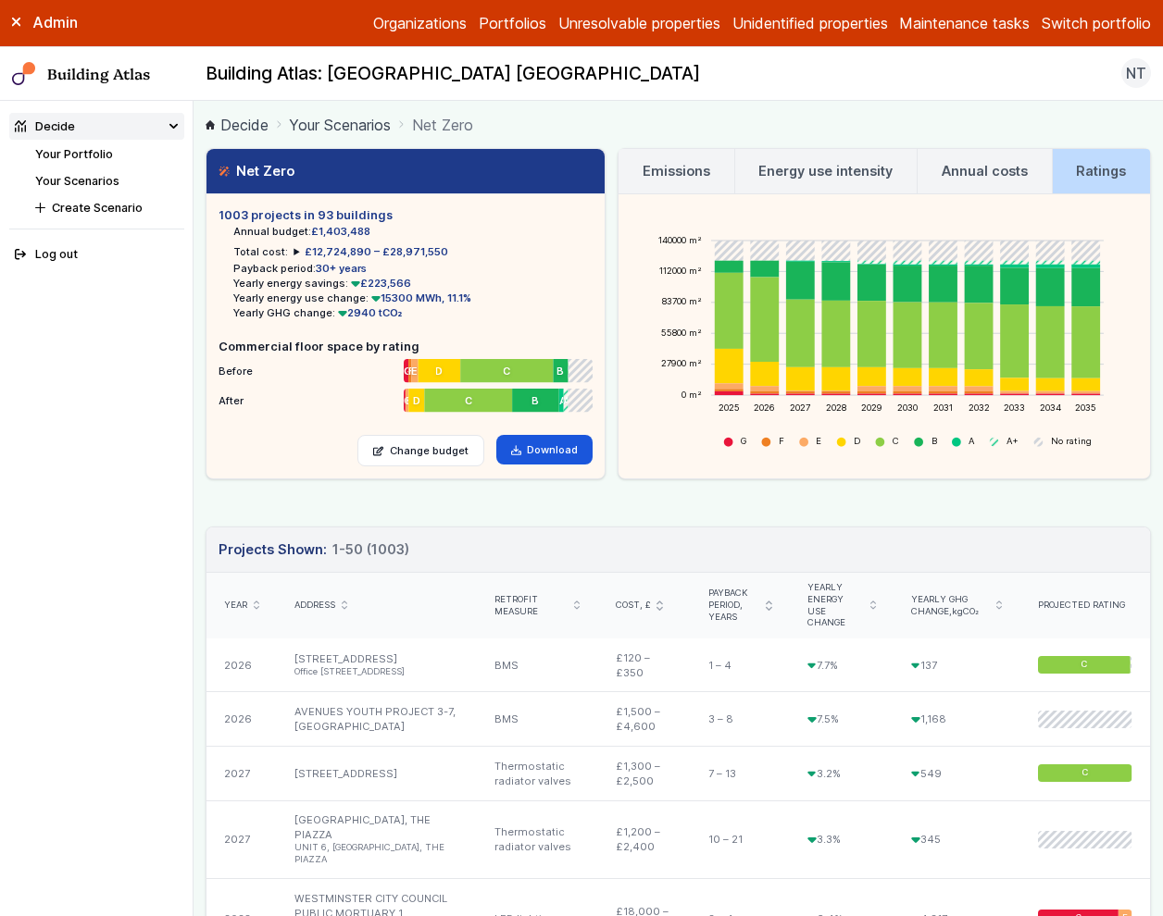
click at [106, 181] on link "Your Scenarios" at bounding box center [77, 181] width 84 height 14
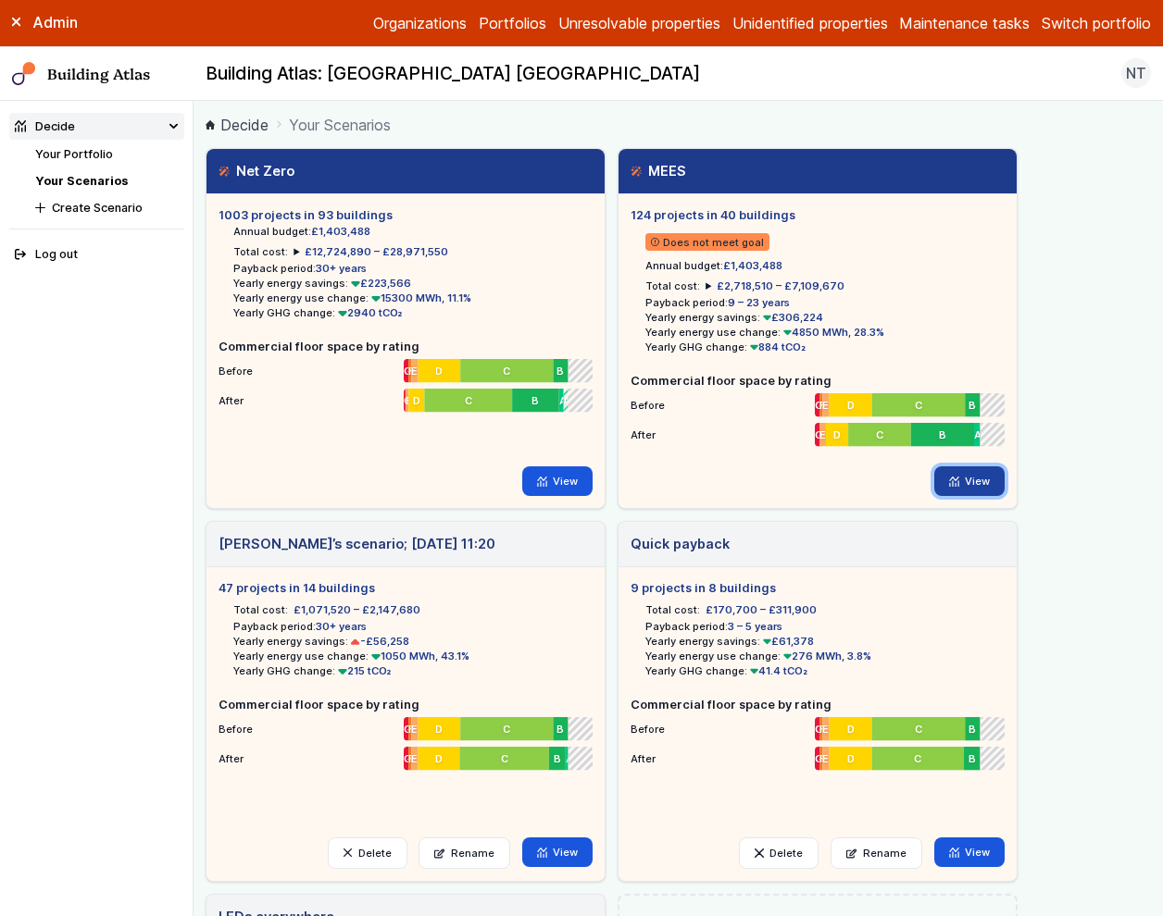
click at [977, 492] on link "View" at bounding box center [969, 482] width 71 height 30
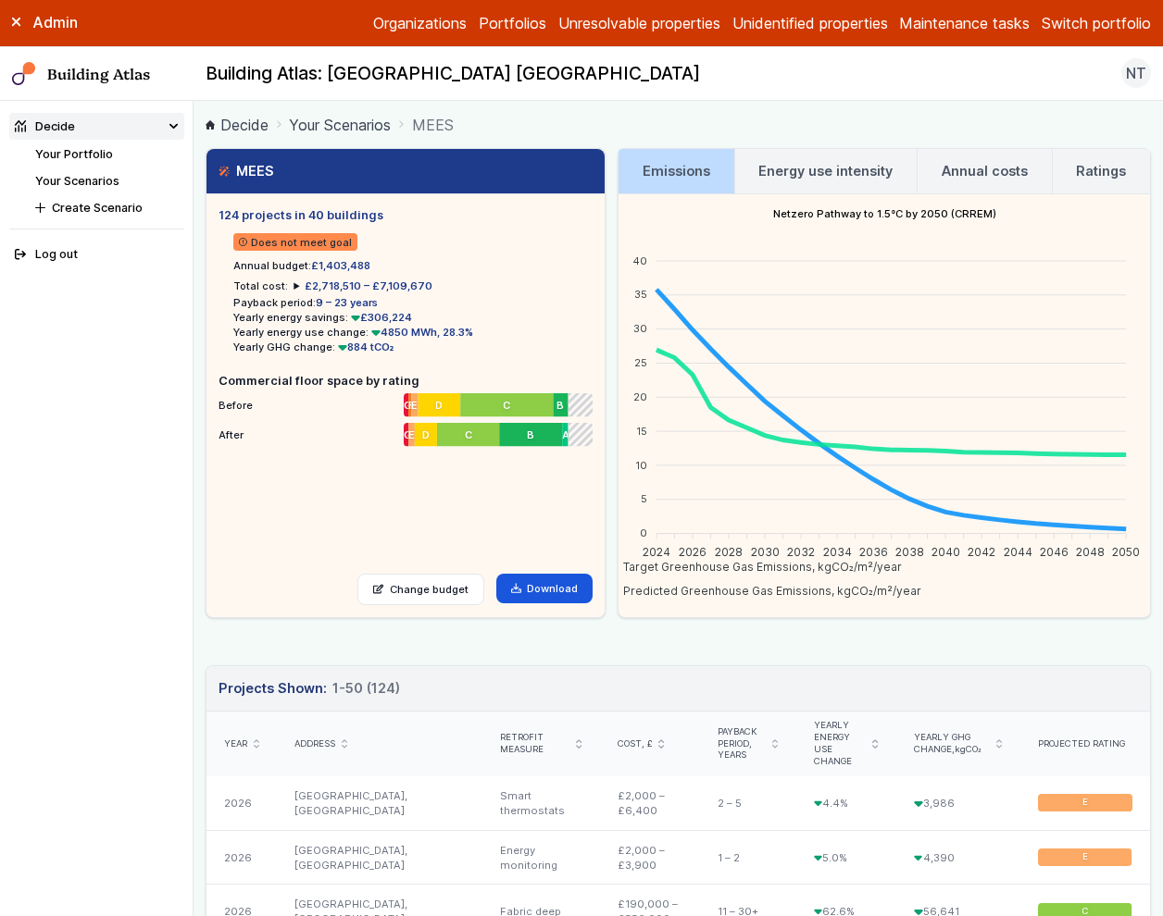
click at [838, 168] on h3 "Energy use intensity" at bounding box center [825, 171] width 134 height 20
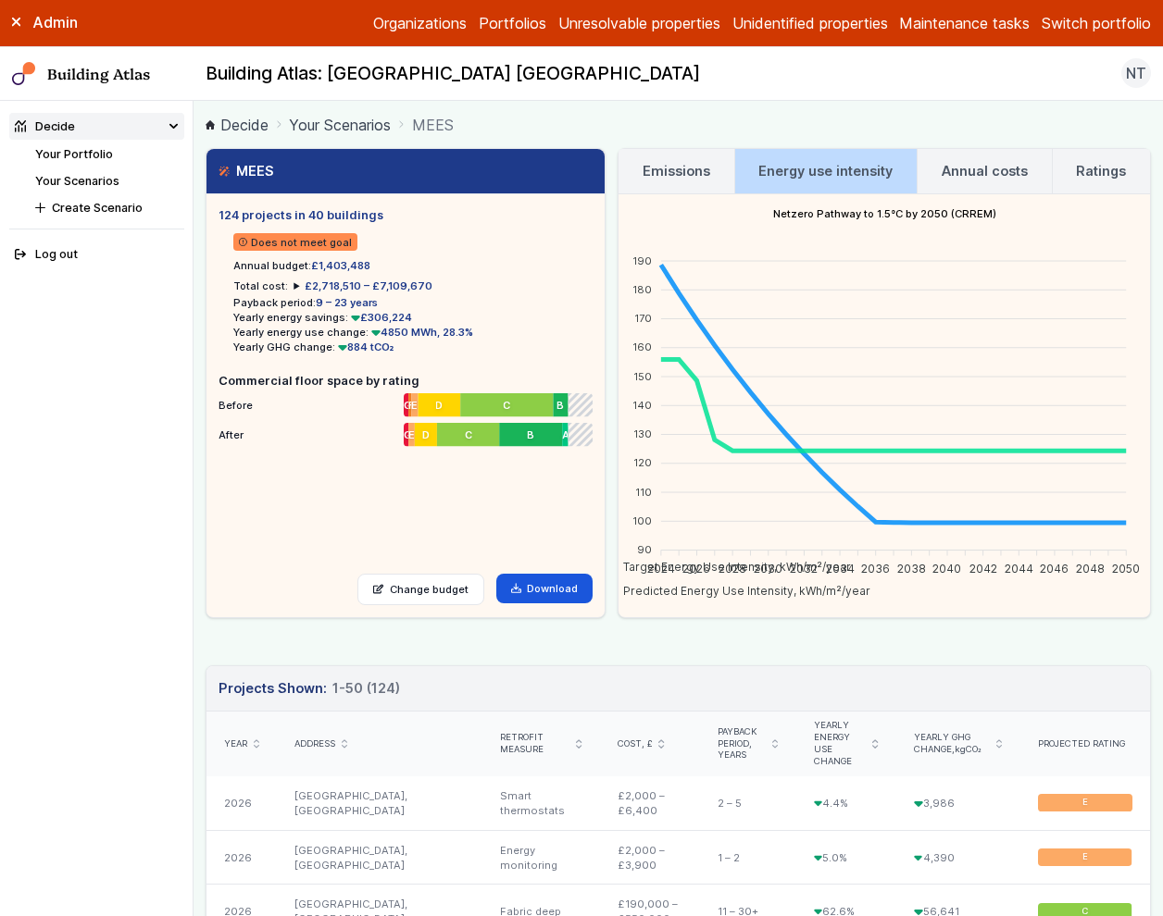
click at [1087, 167] on h3 "Ratings" at bounding box center [1101, 171] width 50 height 20
